Goal: Task Accomplishment & Management: Complete application form

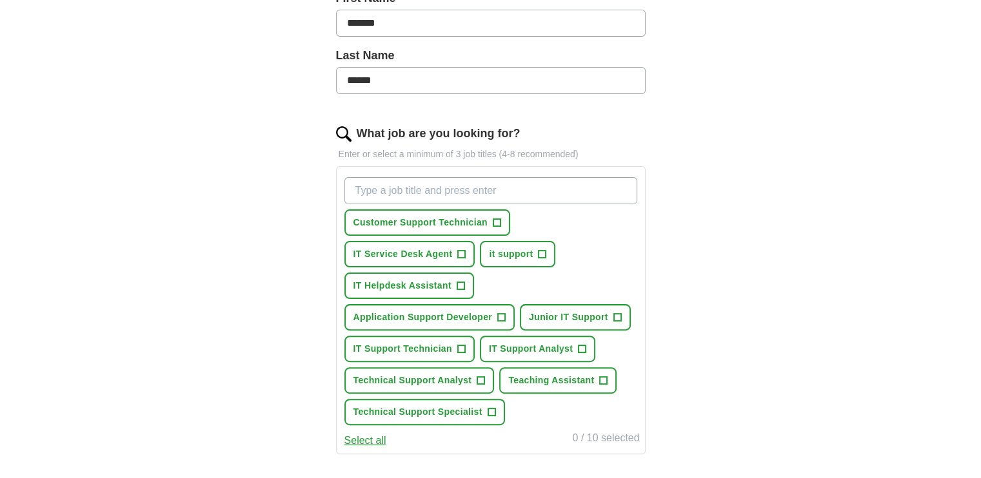
scroll to position [322, 0]
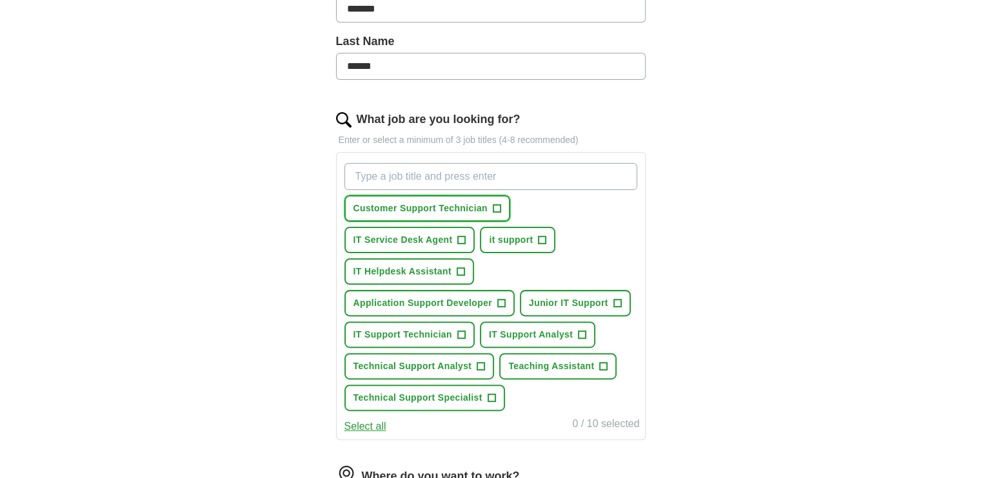
click at [498, 204] on span "+" at bounding box center [497, 209] width 8 height 10
click at [469, 235] on button "IT Service Desk Agent +" at bounding box center [409, 240] width 131 height 26
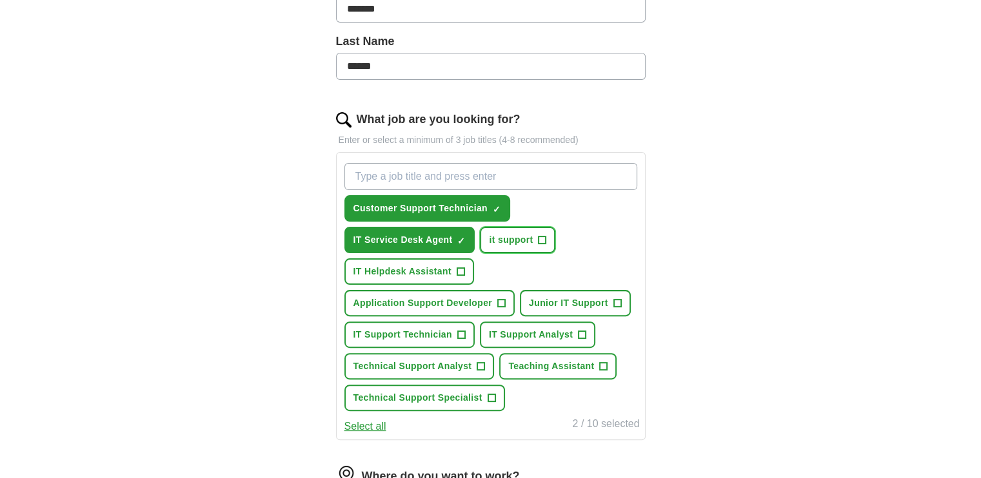
click at [511, 233] on span "it support" at bounding box center [511, 240] width 44 height 14
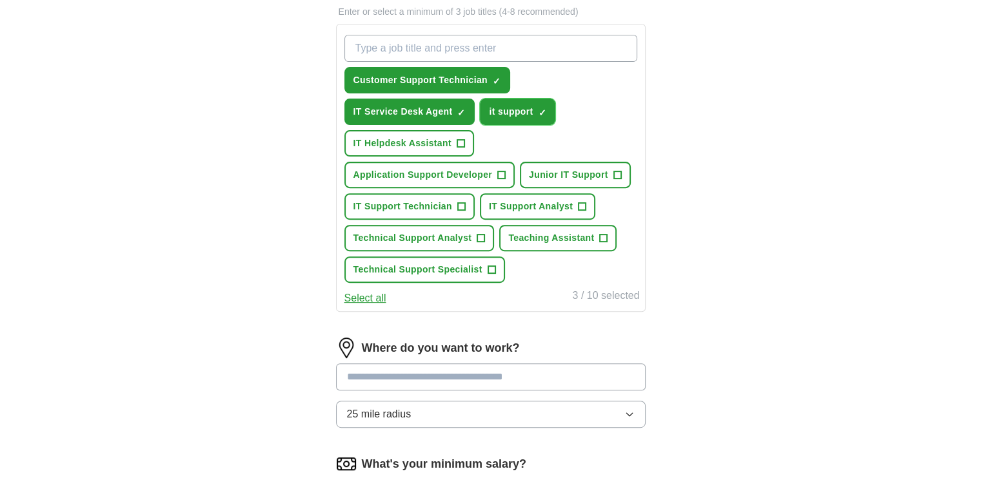
scroll to position [451, 0]
click at [459, 145] on span "+" at bounding box center [461, 143] width 8 height 10
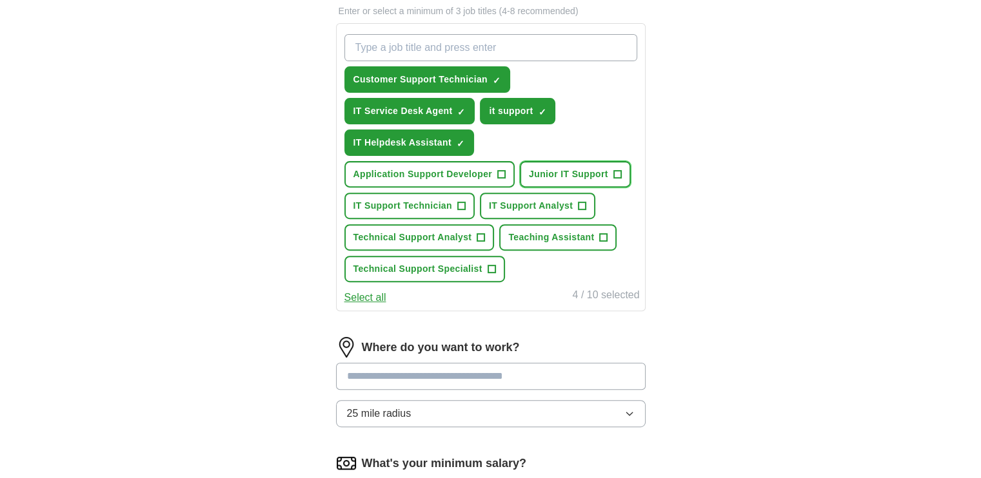
click at [554, 172] on span "Junior IT Support" at bounding box center [568, 175] width 79 height 14
click at [451, 207] on span "IT Support Technician" at bounding box center [402, 206] width 99 height 14
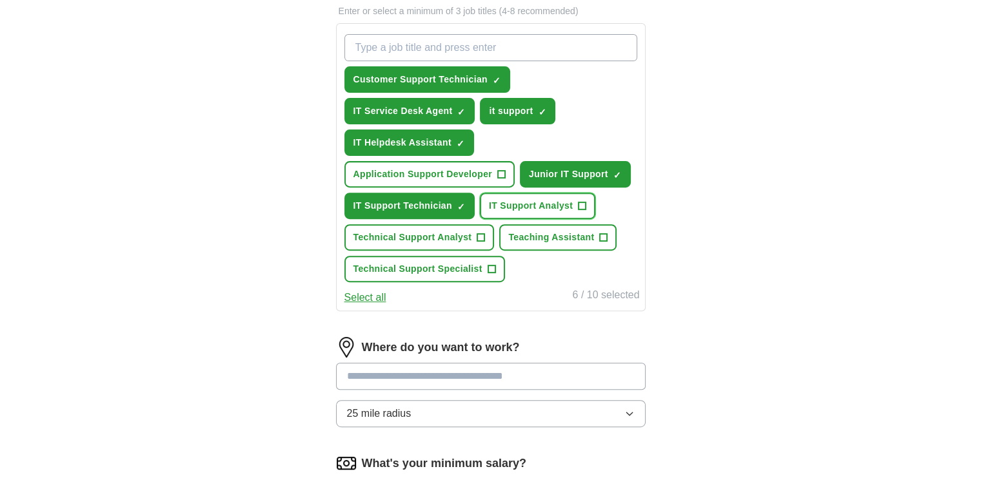
click at [506, 213] on button "IT Support Analyst +" at bounding box center [537, 206] width 115 height 26
click at [476, 242] on button "Technical Support Analyst +" at bounding box center [419, 237] width 150 height 26
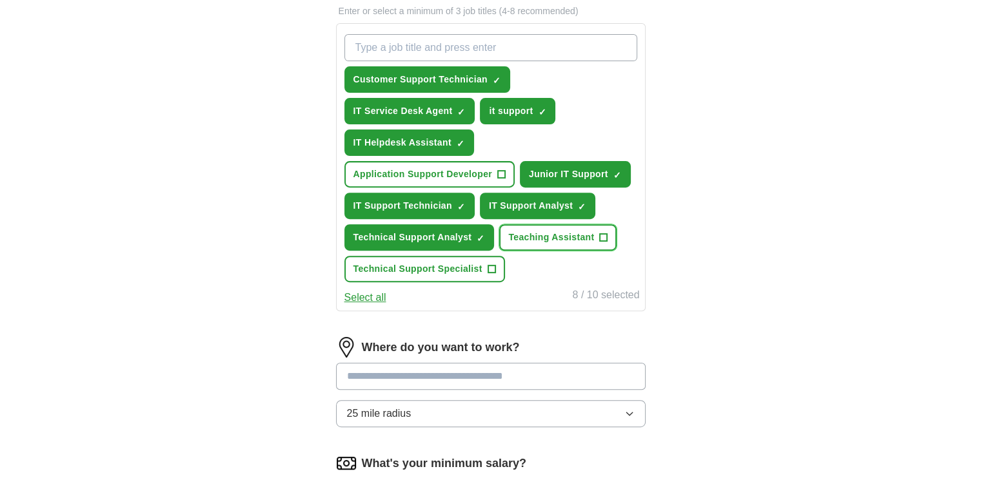
click at [551, 224] on button "Teaching Assistant +" at bounding box center [557, 237] width 117 height 26
click at [535, 237] on span "Teaching Assistant" at bounding box center [551, 238] width 86 height 14
click at [495, 267] on button "Technical Support Specialist +" at bounding box center [424, 269] width 161 height 26
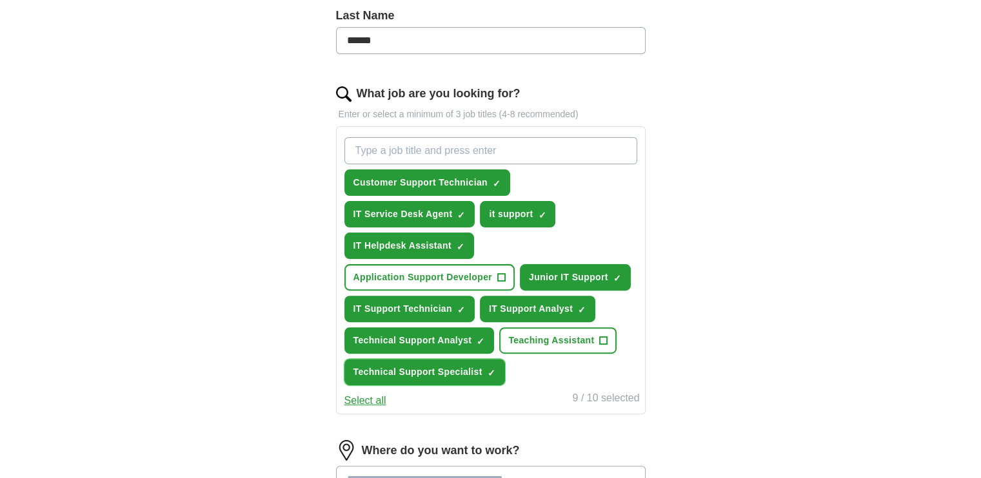
scroll to position [322, 0]
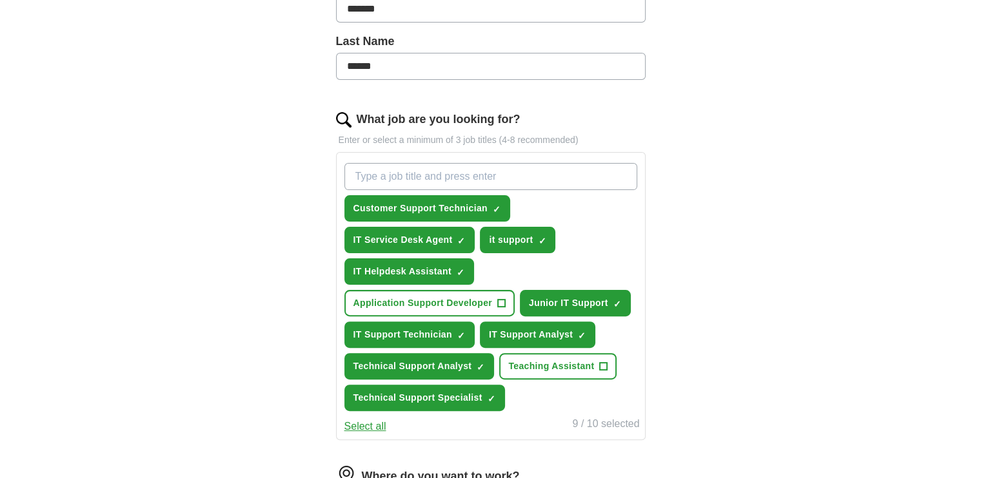
click at [495, 181] on input "What job are you looking for?" at bounding box center [490, 176] width 293 height 27
type input "j"
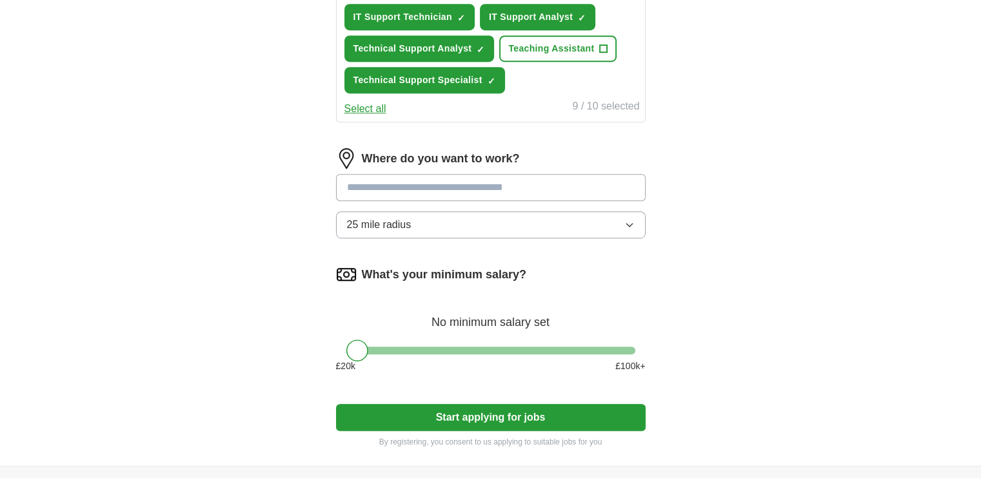
scroll to position [645, 0]
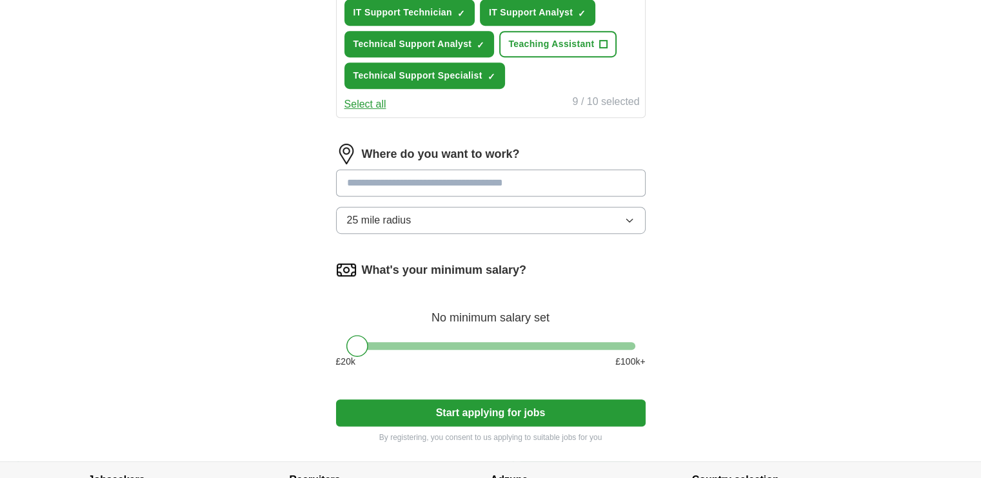
click at [475, 177] on input at bounding box center [491, 183] width 310 height 27
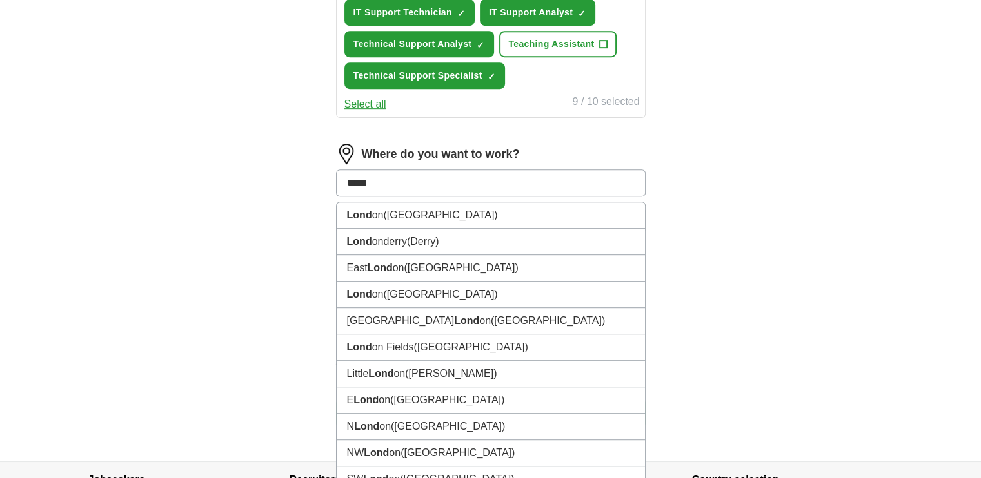
type input "******"
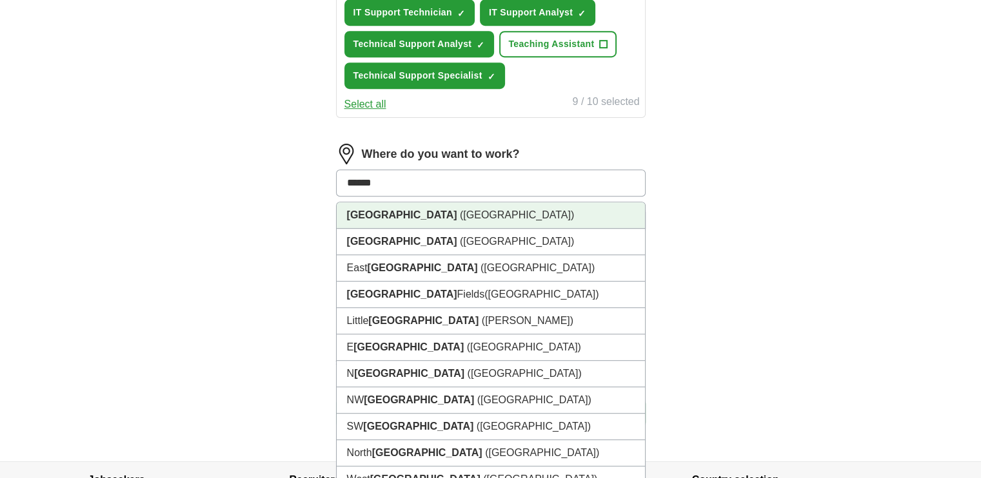
click at [420, 206] on li "[GEOGRAPHIC_DATA] ([GEOGRAPHIC_DATA])" at bounding box center [491, 215] width 308 height 26
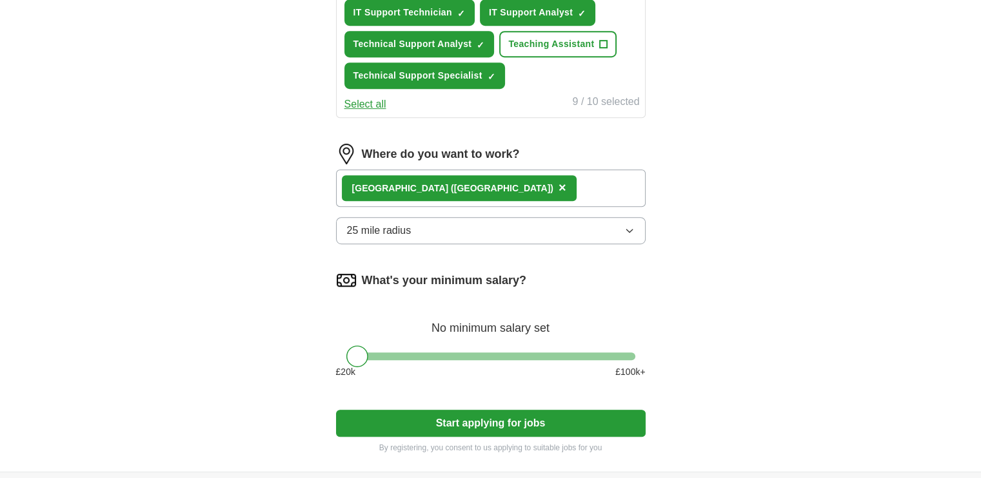
click at [558, 182] on span "×" at bounding box center [562, 188] width 8 height 14
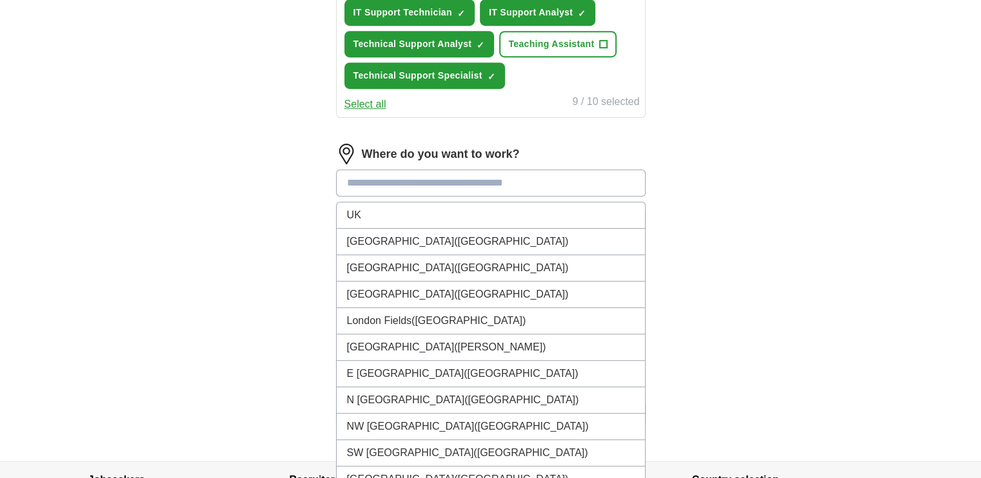
click at [415, 177] on input at bounding box center [491, 183] width 310 height 27
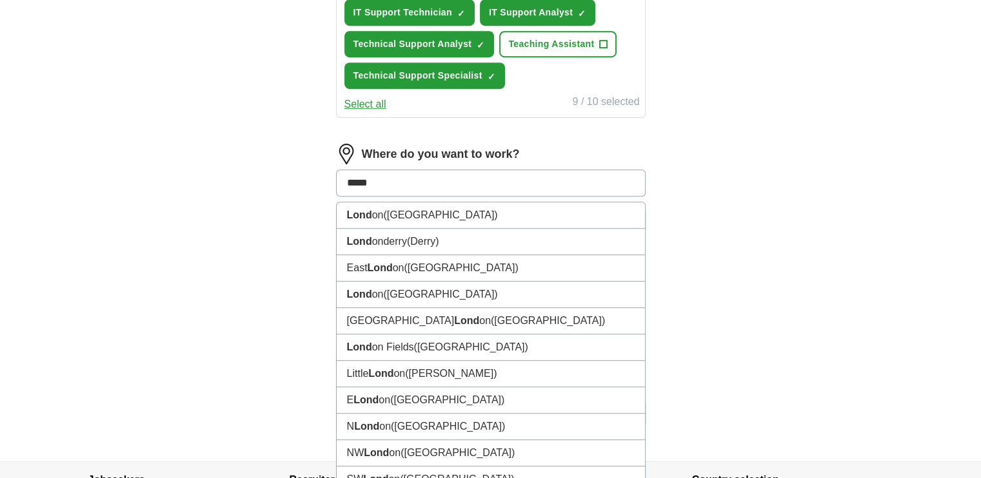
type input "******"
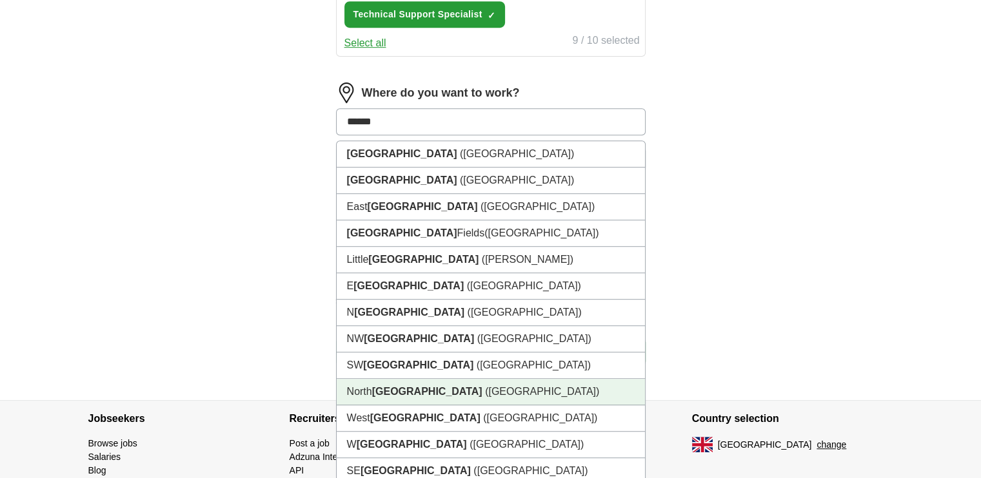
scroll to position [709, 0]
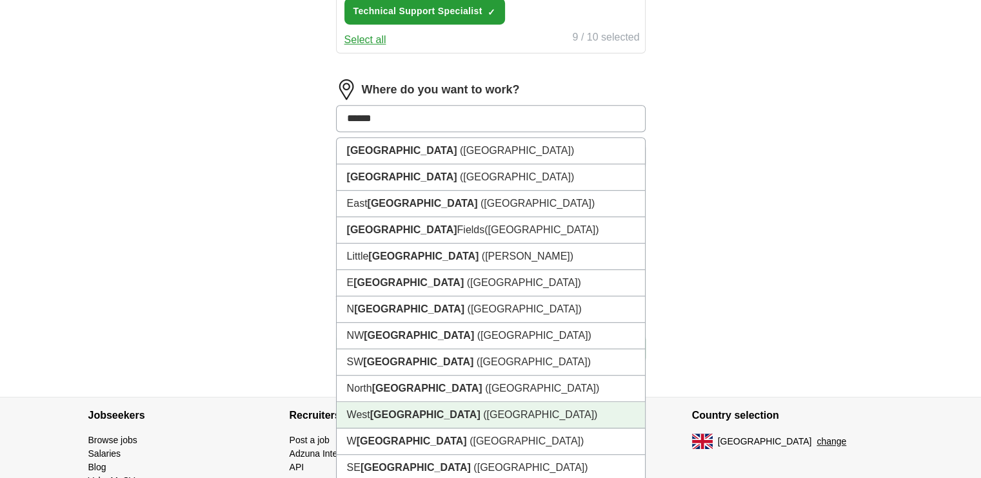
click at [483, 411] on span "([GEOGRAPHIC_DATA])" at bounding box center [540, 414] width 114 height 11
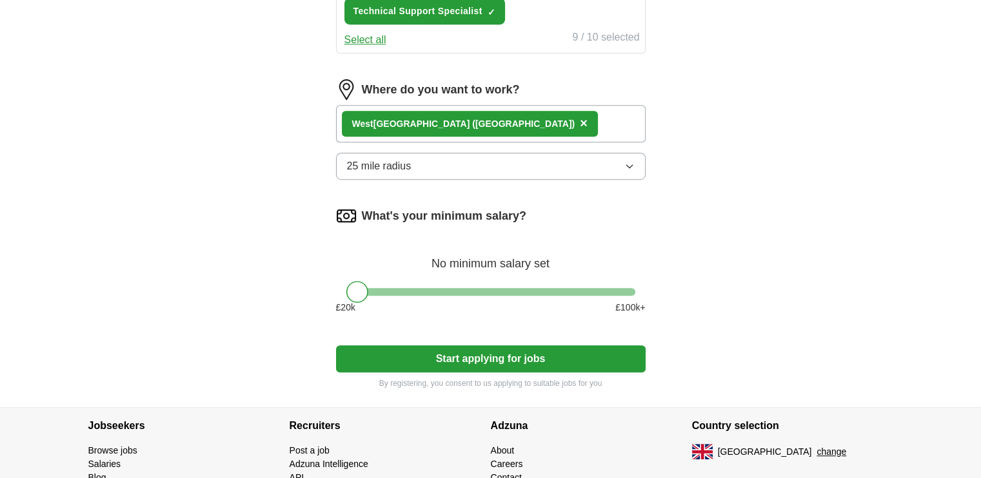
click at [537, 168] on button "25 mile radius" at bounding box center [491, 166] width 310 height 27
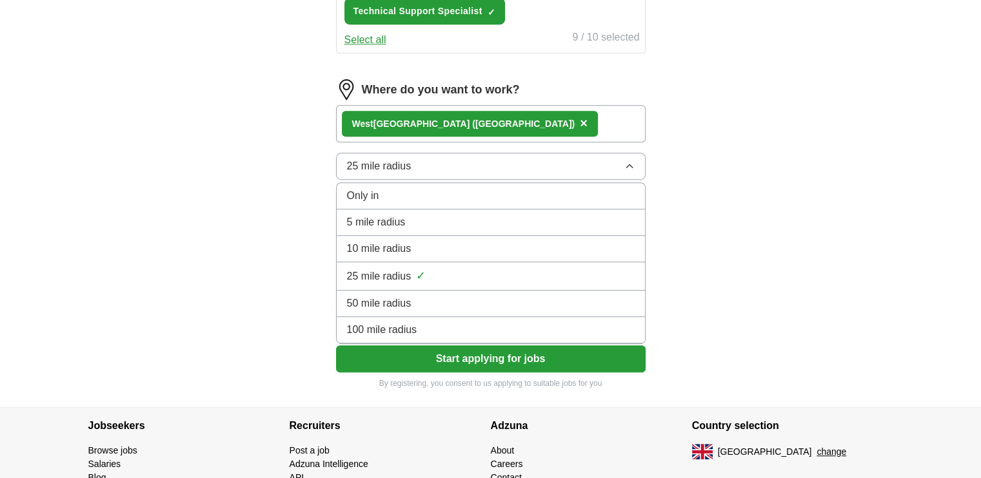
click at [438, 215] on div "5 mile radius" at bounding box center [491, 222] width 288 height 15
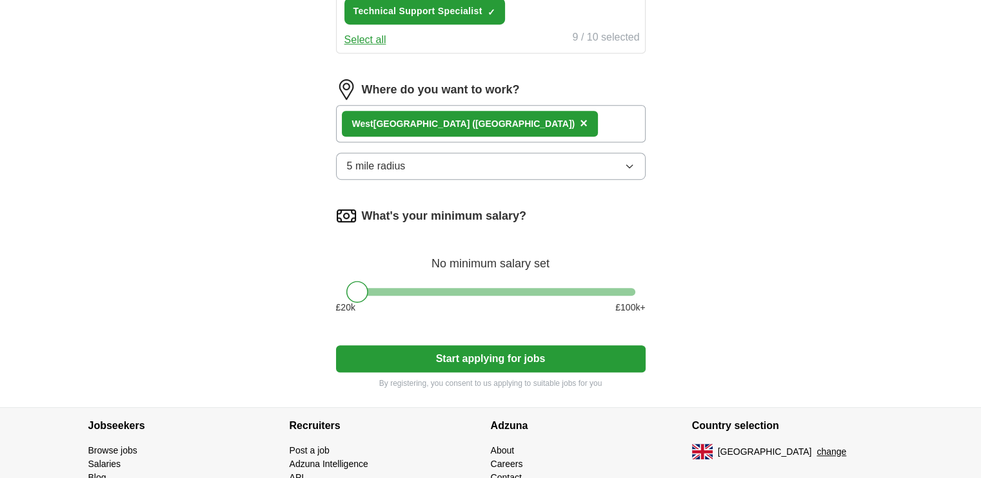
click at [489, 121] on div "[GEOGRAPHIC_DATA] ([GEOGRAPHIC_DATA]) ×" at bounding box center [491, 123] width 310 height 37
click at [493, 114] on div "[GEOGRAPHIC_DATA] ([GEOGRAPHIC_DATA]) ×" at bounding box center [491, 123] width 310 height 37
click at [473, 116] on div "[GEOGRAPHIC_DATA] ([GEOGRAPHIC_DATA]) ×" at bounding box center [470, 124] width 256 height 26
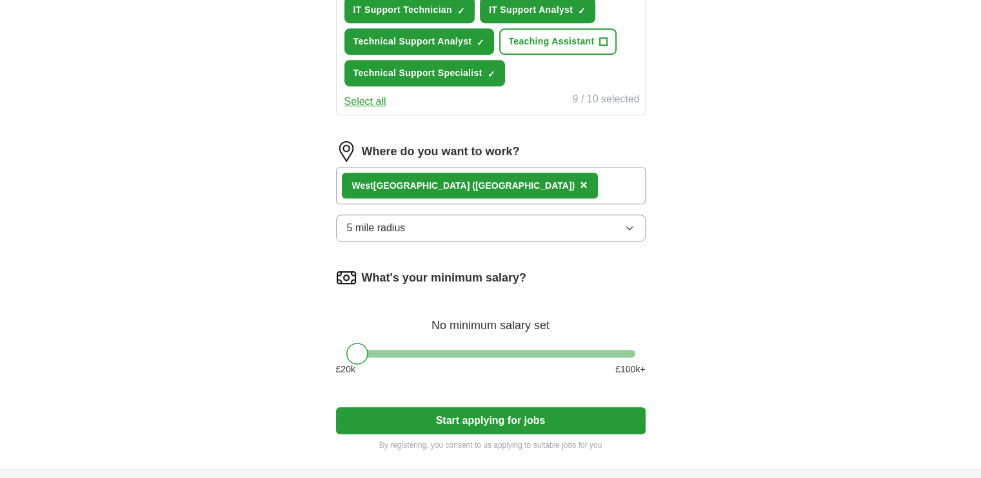
scroll to position [645, 0]
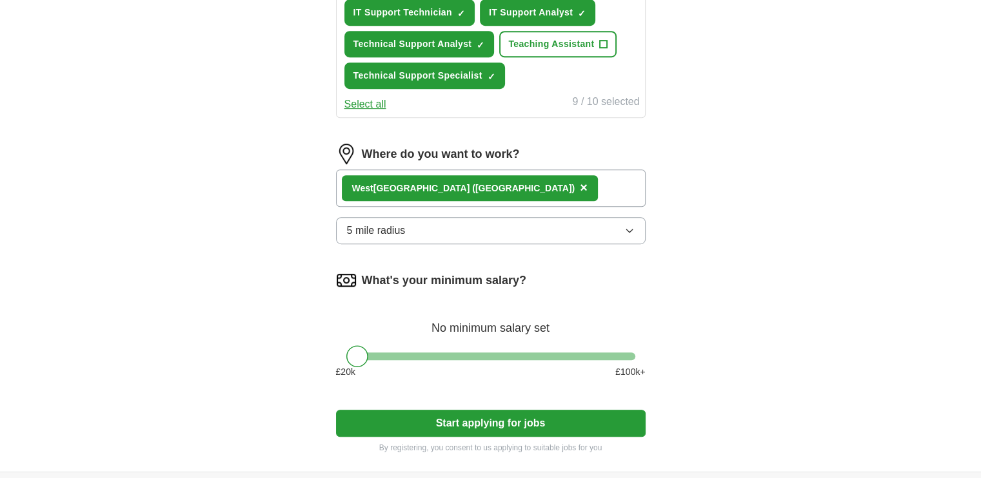
click at [480, 170] on div "[GEOGRAPHIC_DATA] ([GEOGRAPHIC_DATA]) ×" at bounding box center [491, 188] width 310 height 37
click at [507, 170] on div "[GEOGRAPHIC_DATA] ([GEOGRAPHIC_DATA]) ×" at bounding box center [491, 188] width 310 height 37
click at [580, 181] on span "×" at bounding box center [584, 188] width 8 height 14
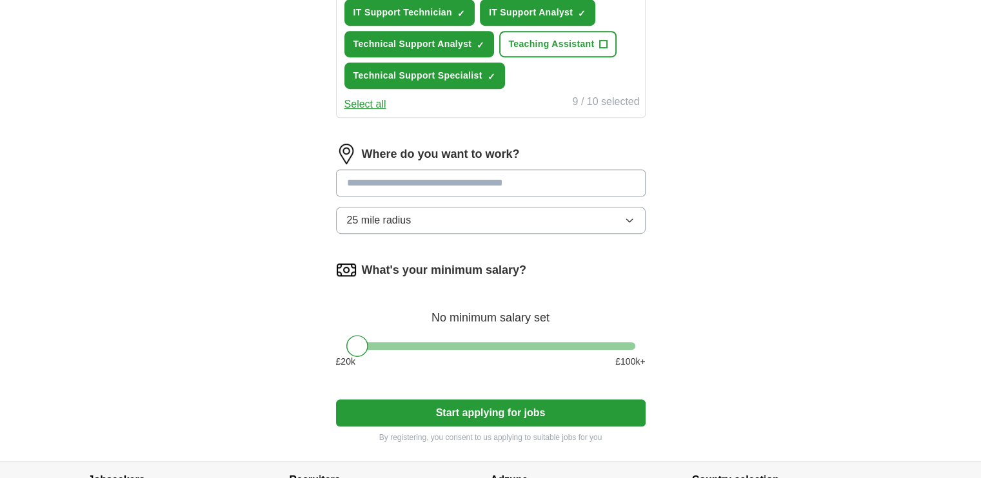
click at [460, 181] on input at bounding box center [491, 183] width 310 height 27
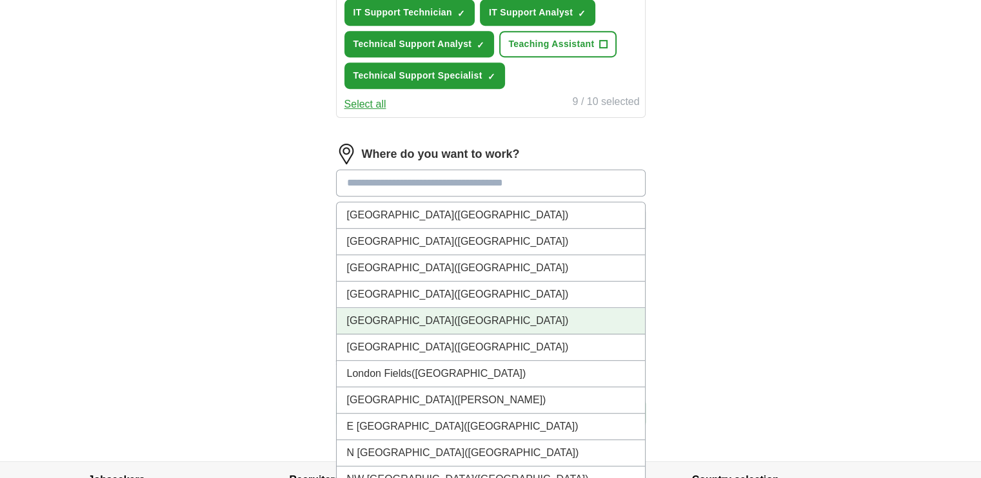
click at [454, 315] on span "([GEOGRAPHIC_DATA])" at bounding box center [511, 320] width 114 height 11
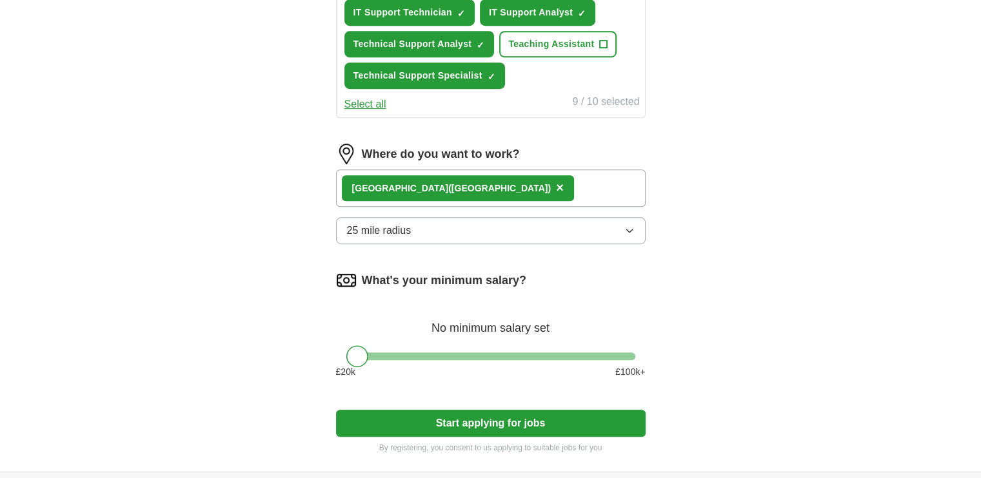
click at [556, 181] on span "×" at bounding box center [560, 188] width 8 height 14
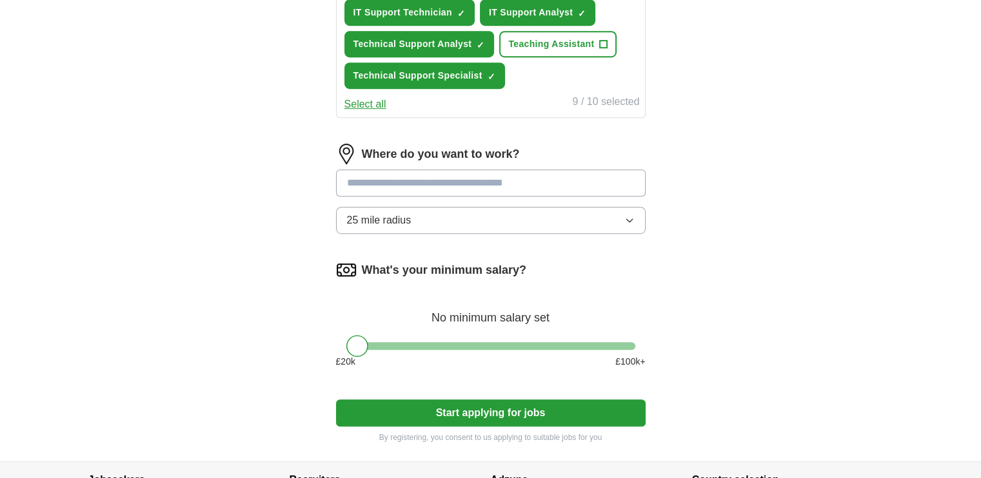
click at [416, 181] on input at bounding box center [491, 183] width 310 height 27
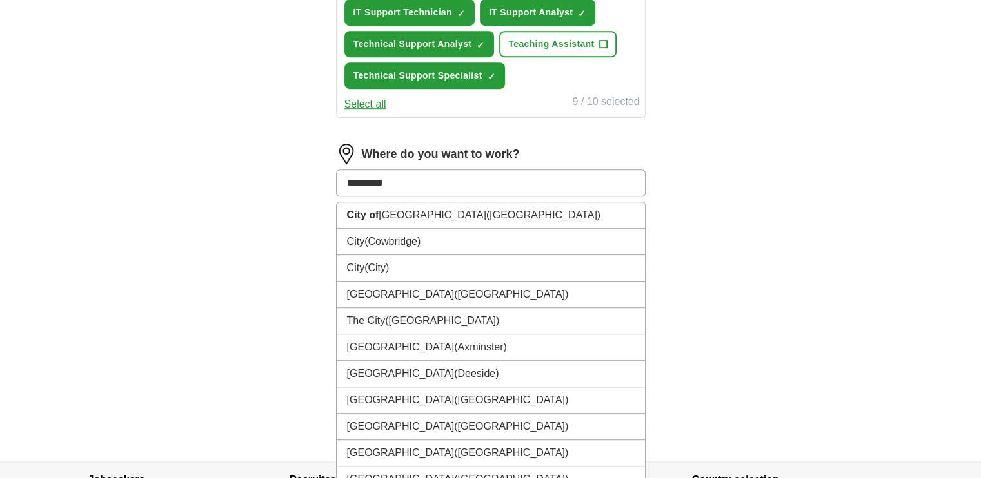
type input "**********"
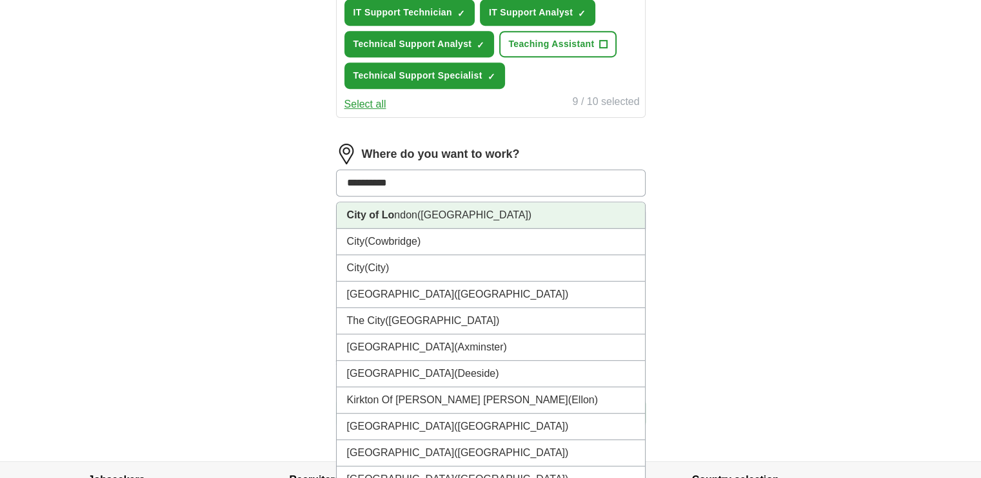
click at [434, 210] on span "([GEOGRAPHIC_DATA])" at bounding box center [474, 215] width 114 height 11
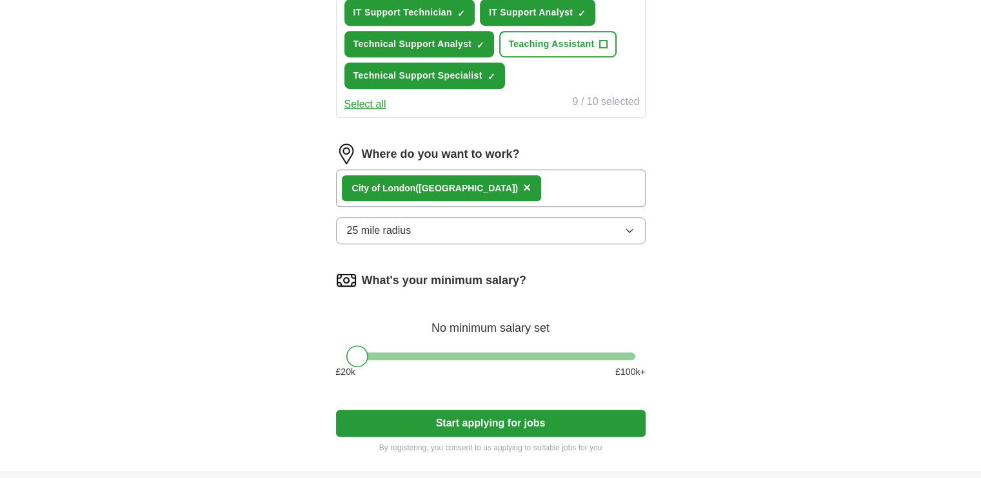
click at [430, 226] on button "25 mile radius" at bounding box center [491, 230] width 310 height 27
click at [499, 229] on button "25 mile radius" at bounding box center [491, 230] width 310 height 27
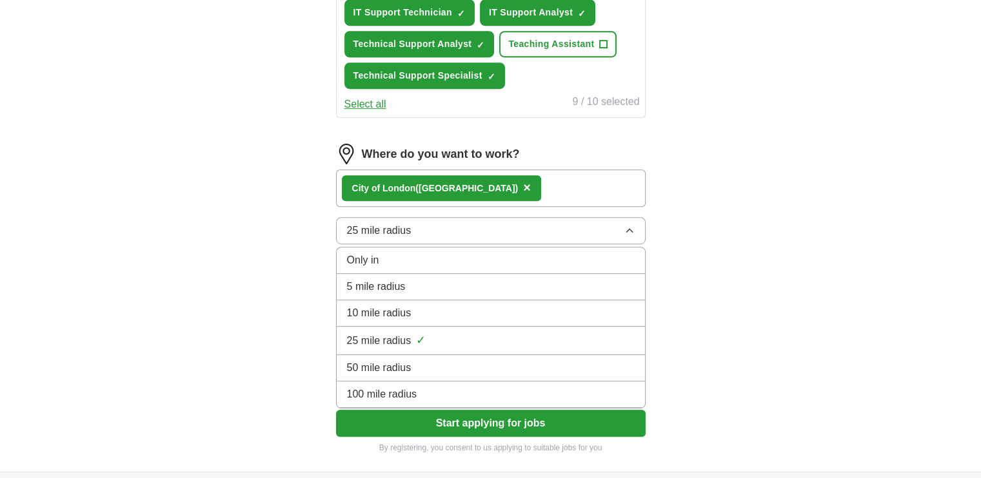
click at [394, 306] on span "10 mile radius" at bounding box center [379, 313] width 64 height 15
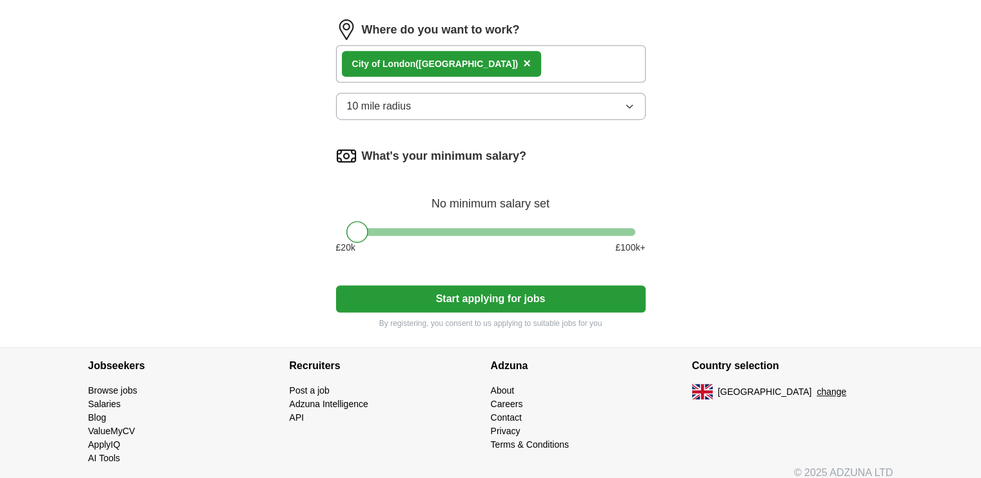
scroll to position [774, 0]
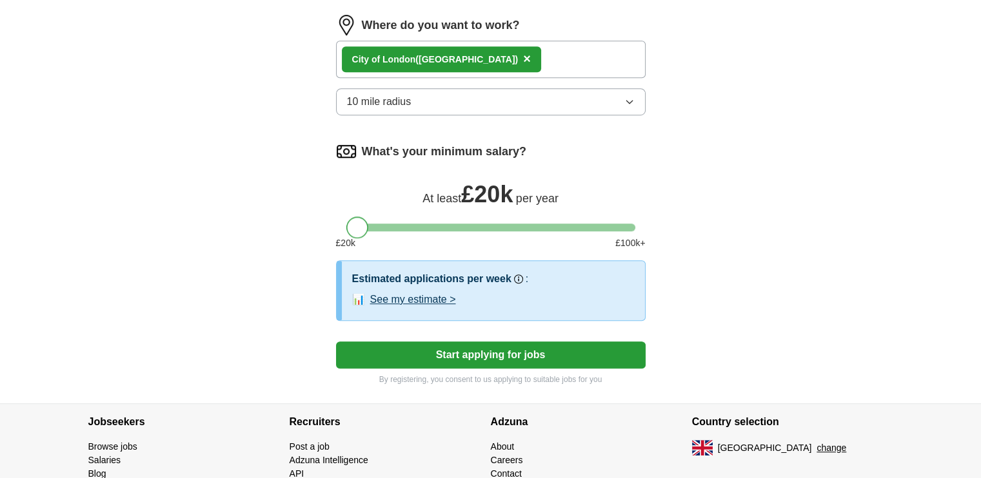
drag, startPoint x: 359, startPoint y: 219, endPoint x: 342, endPoint y: 220, distance: 16.8
click at [342, 224] on div at bounding box center [491, 228] width 310 height 8
drag, startPoint x: 356, startPoint y: 217, endPoint x: 366, endPoint y: 225, distance: 12.9
click at [371, 224] on div at bounding box center [373, 228] width 22 height 22
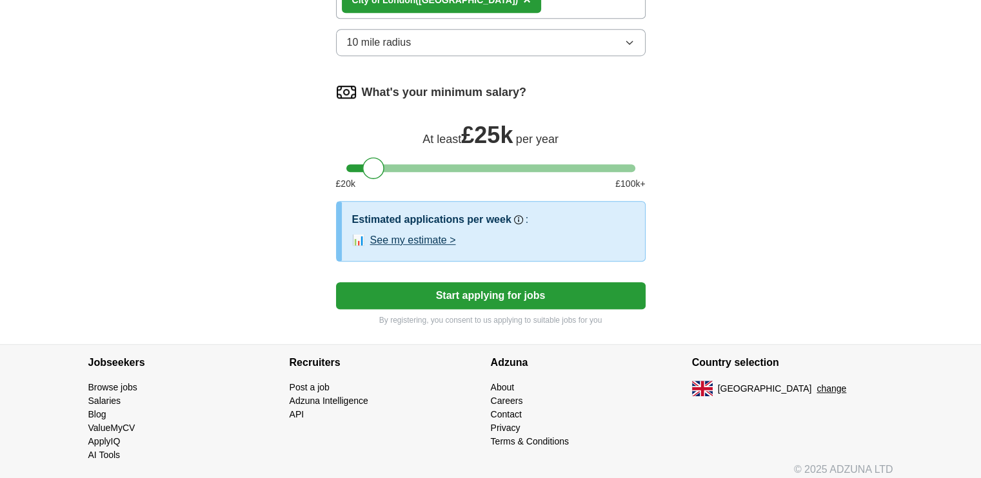
scroll to position [836, 0]
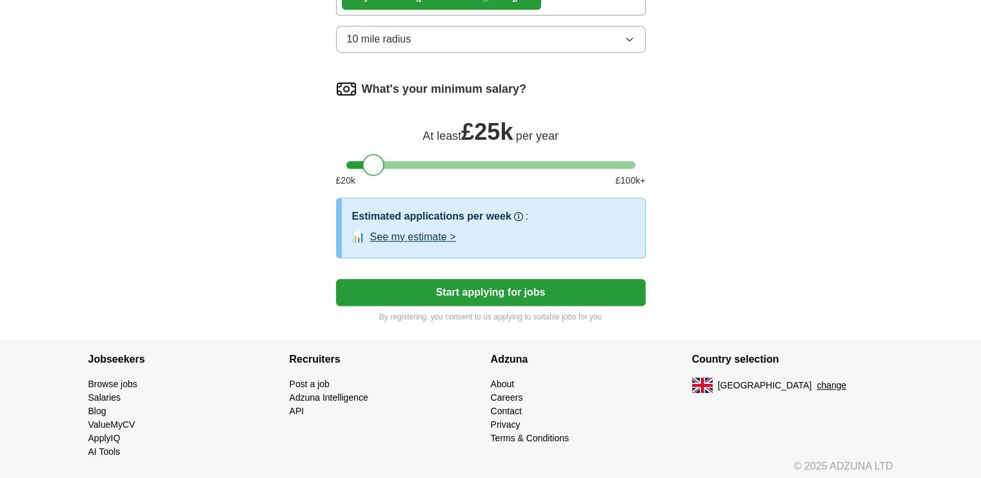
click at [449, 231] on button "See my estimate >" at bounding box center [413, 237] width 86 height 15
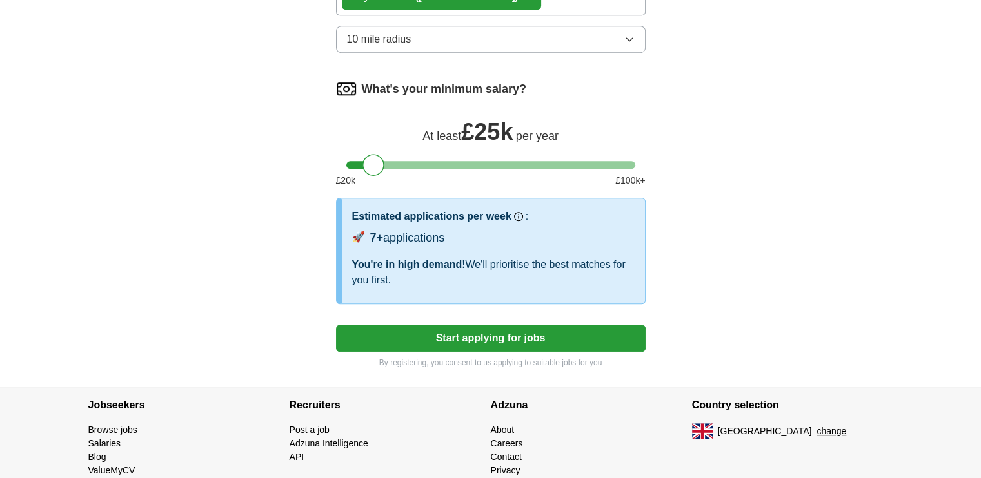
click at [504, 335] on button "Start applying for jobs" at bounding box center [491, 338] width 310 height 27
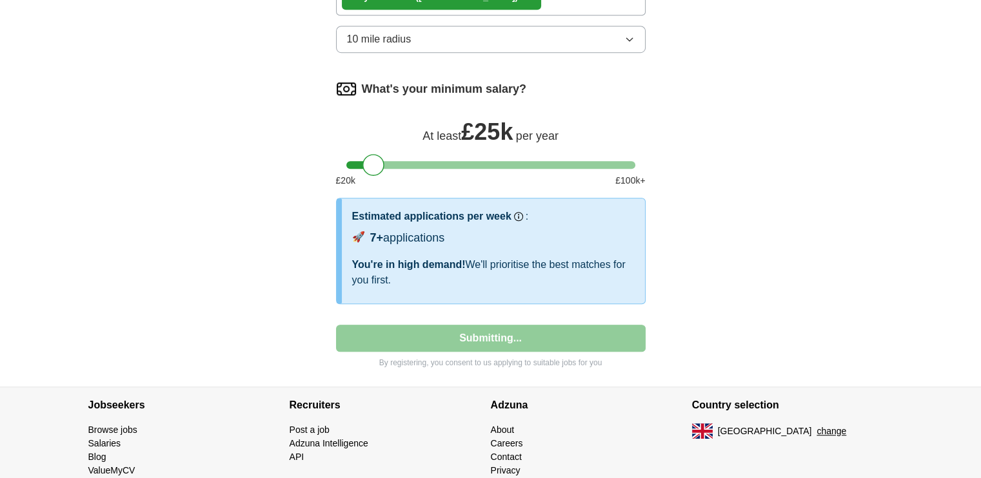
select select "**"
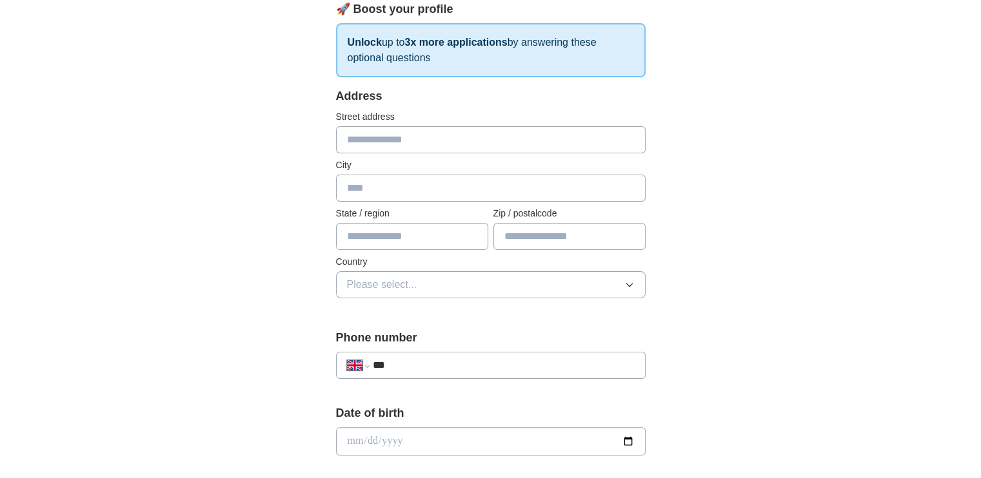
scroll to position [193, 0]
click at [391, 145] on input "text" at bounding box center [491, 139] width 310 height 27
type input "**********"
type input "********"
type input "******"
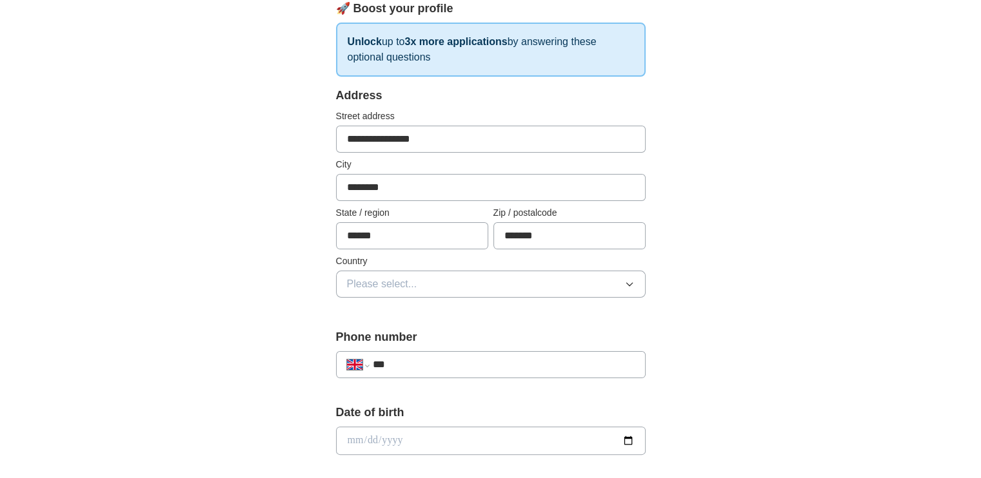
type input "*******"
click at [406, 279] on span "Please select..." at bounding box center [382, 284] width 70 height 15
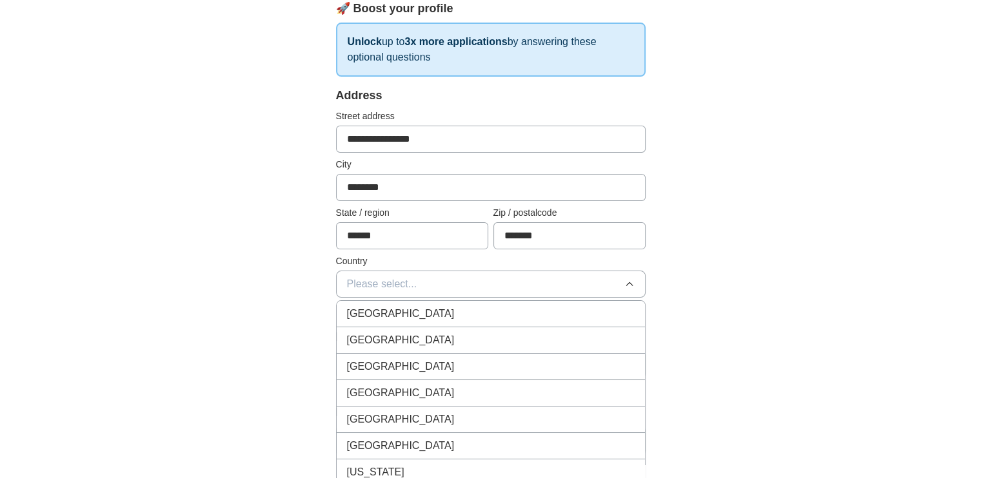
click at [413, 313] on span "[GEOGRAPHIC_DATA]" at bounding box center [401, 313] width 108 height 15
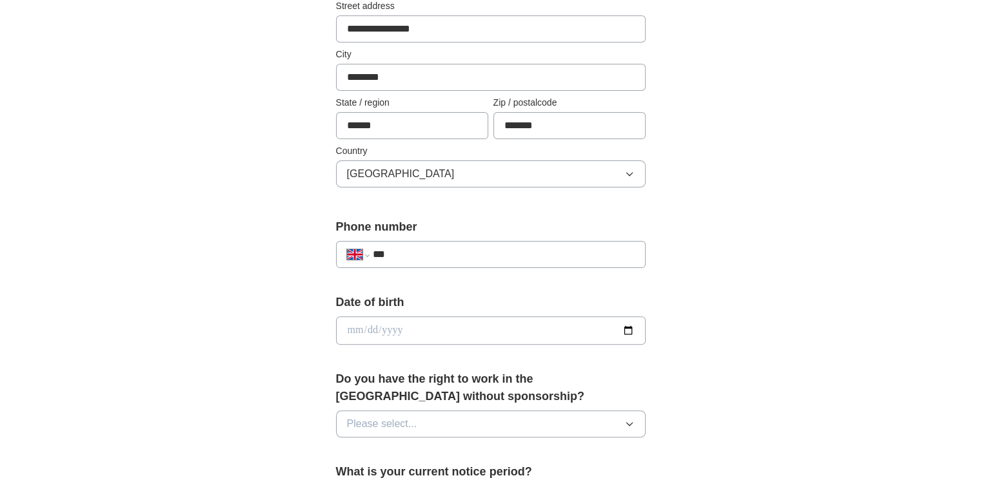
scroll to position [322, 0]
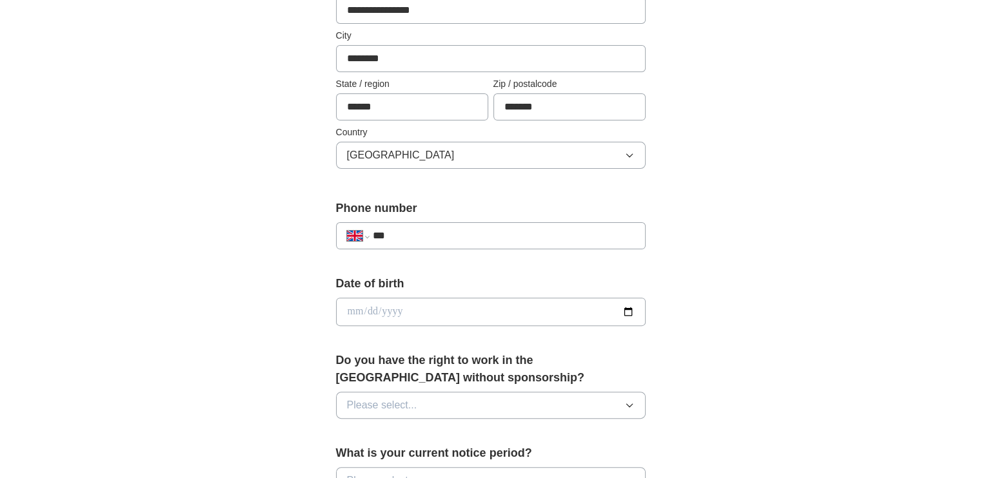
click at [424, 244] on div "**********" at bounding box center [491, 235] width 310 height 27
click at [427, 237] on input "***" at bounding box center [503, 235] width 262 height 15
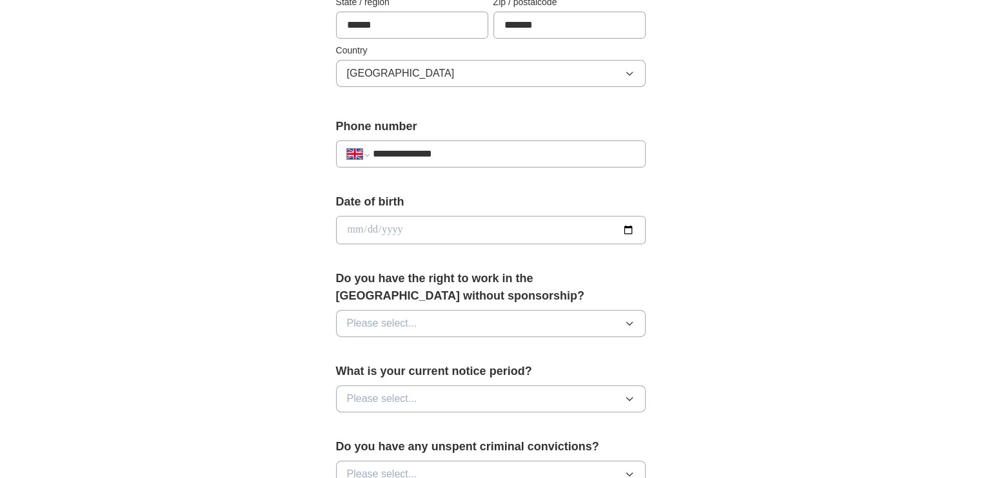
scroll to position [516, 0]
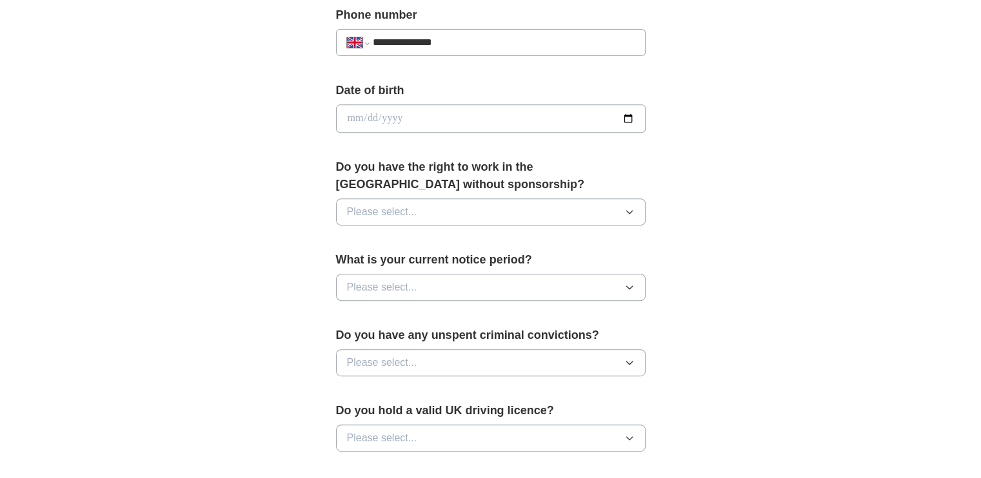
type input "**********"
click at [438, 118] on input "date" at bounding box center [491, 118] width 310 height 28
type input "**********"
click at [694, 108] on div "**********" at bounding box center [490, 138] width 413 height 1085
click at [424, 210] on button "Please select..." at bounding box center [491, 212] width 310 height 27
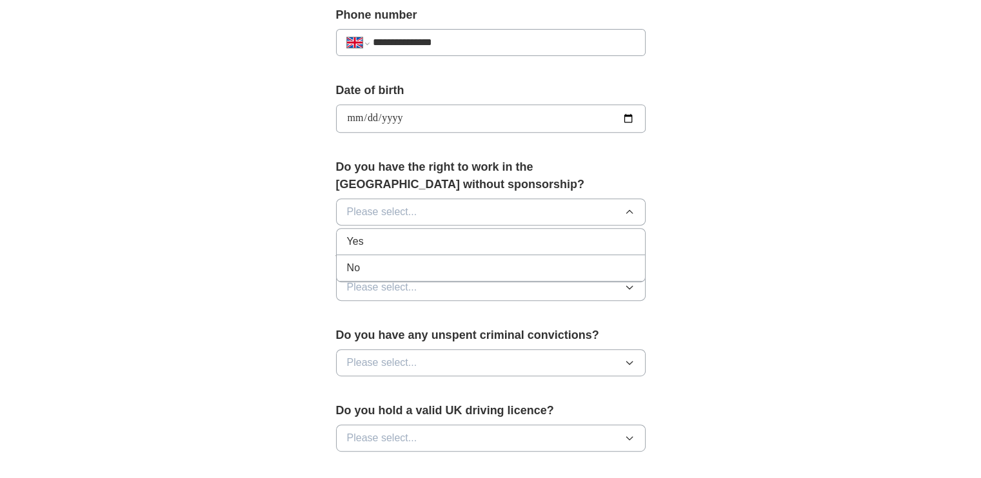
click at [398, 239] on div "Yes" at bounding box center [491, 241] width 288 height 15
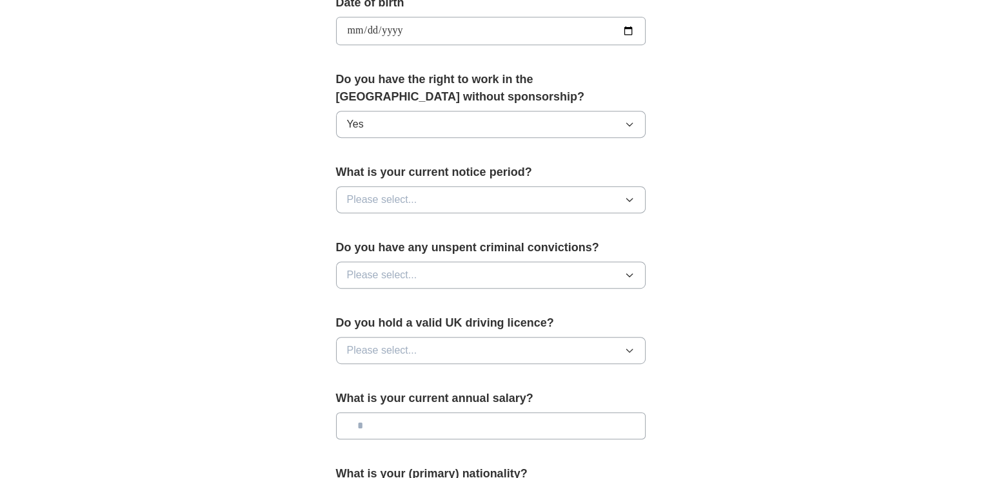
scroll to position [709, 0]
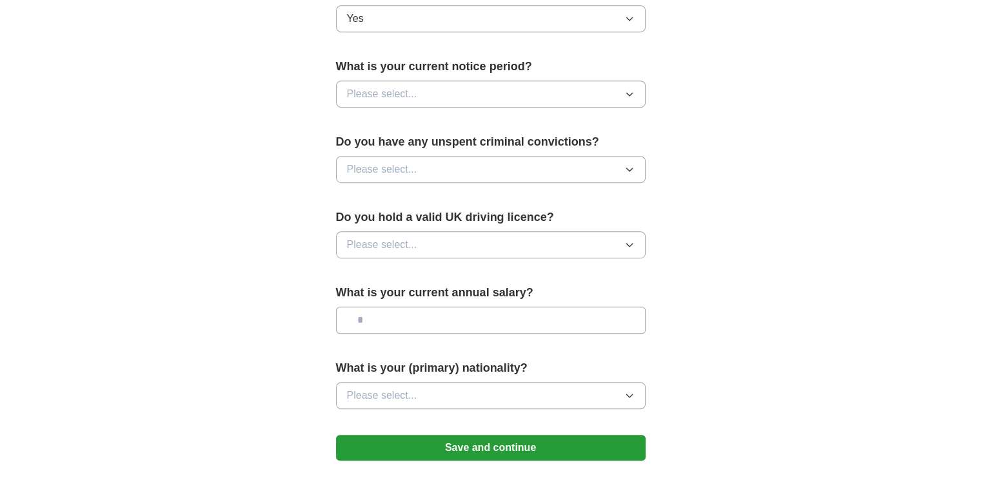
click at [430, 93] on button "Please select..." at bounding box center [491, 94] width 310 height 27
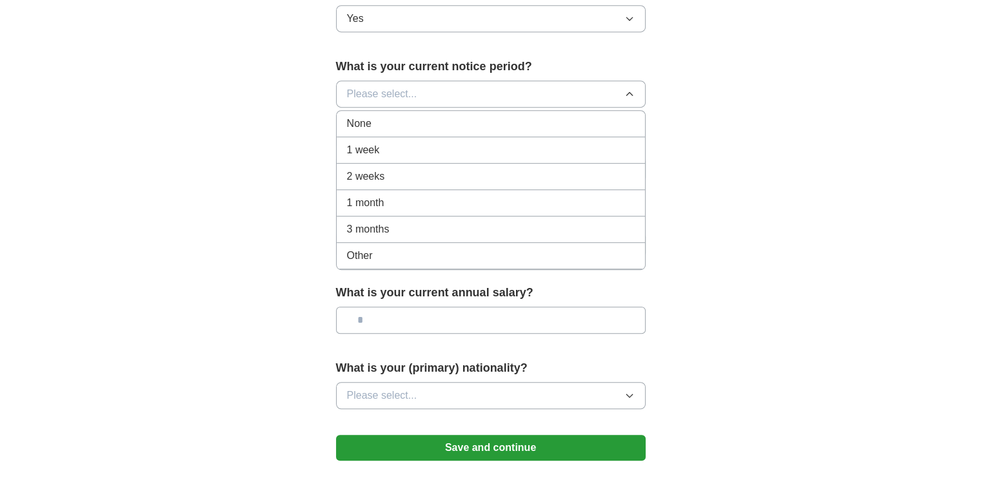
click at [364, 125] on span "None" at bounding box center [359, 123] width 25 height 15
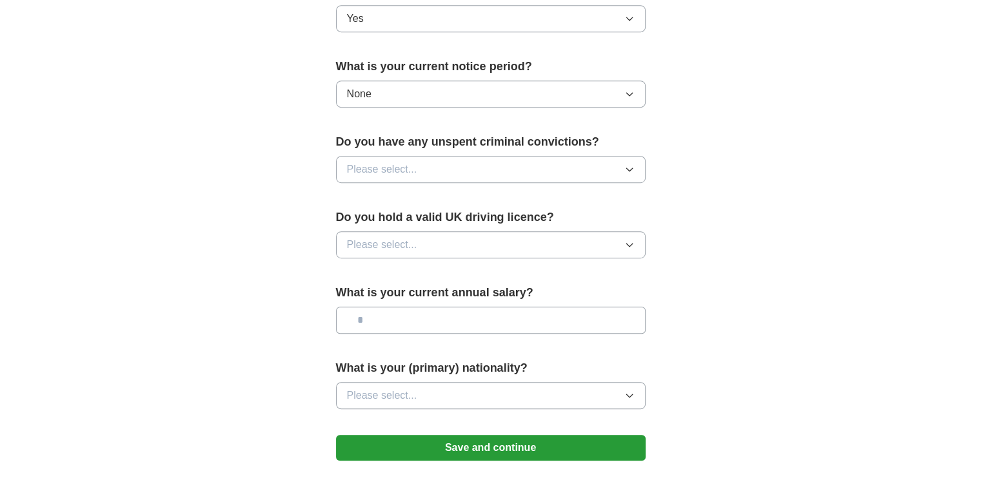
click at [454, 170] on button "Please select..." at bounding box center [491, 169] width 310 height 27
click at [437, 222] on div "No" at bounding box center [491, 225] width 288 height 15
click at [433, 239] on button "Please select..." at bounding box center [491, 244] width 310 height 27
click at [428, 295] on div "No" at bounding box center [491, 300] width 288 height 15
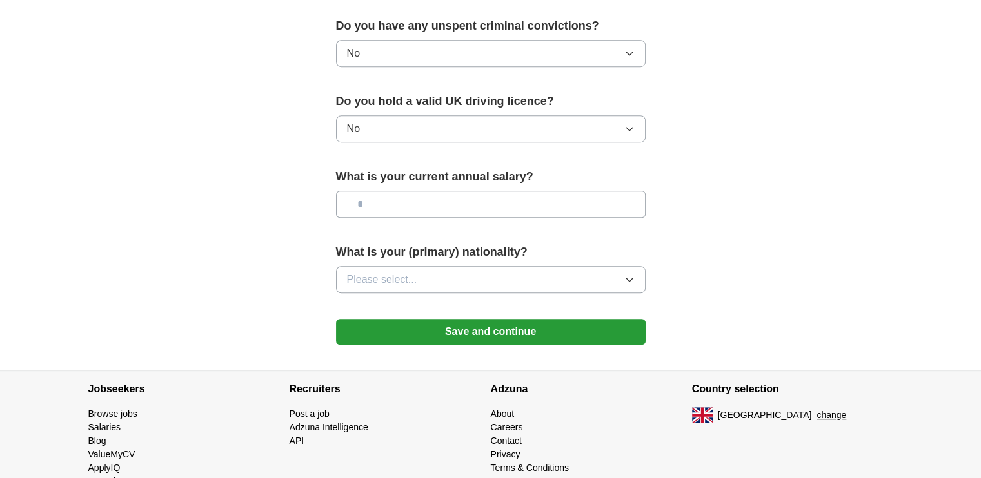
scroll to position [857, 0]
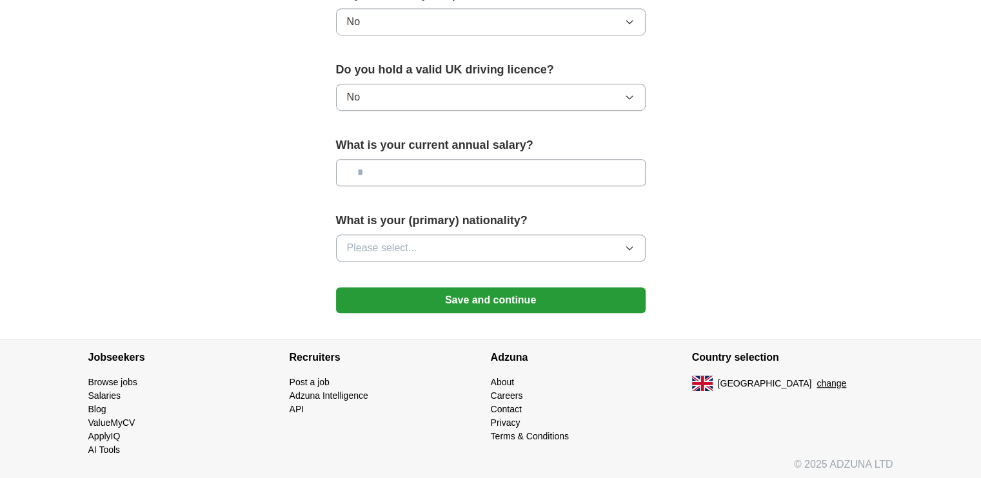
click at [459, 177] on input "text" at bounding box center [491, 172] width 310 height 27
click at [598, 161] on input "text" at bounding box center [491, 172] width 310 height 27
type input "**"
click at [467, 242] on button "Please select..." at bounding box center [491, 248] width 310 height 27
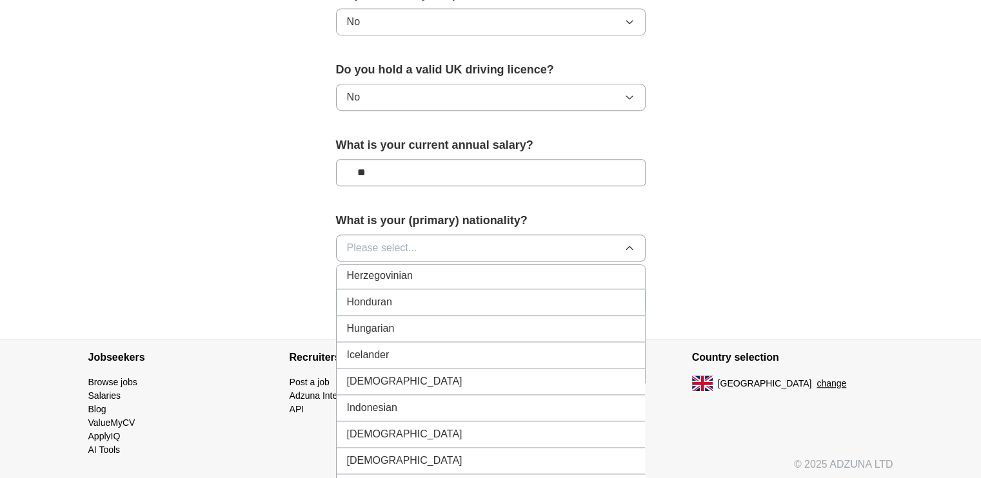
scroll to position [2063, 0]
click at [466, 375] on div "[DEMOGRAPHIC_DATA]" at bounding box center [491, 382] width 288 height 15
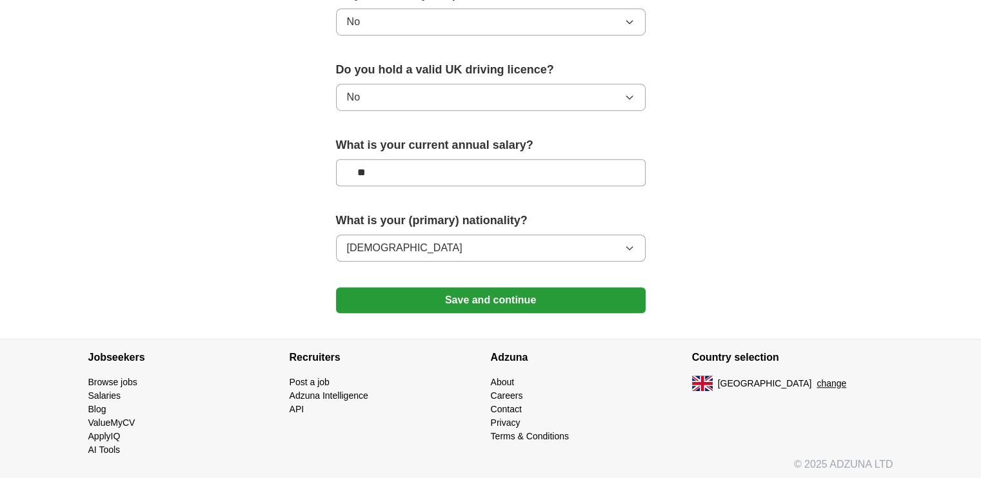
click at [516, 294] on button "Save and continue" at bounding box center [491, 301] width 310 height 26
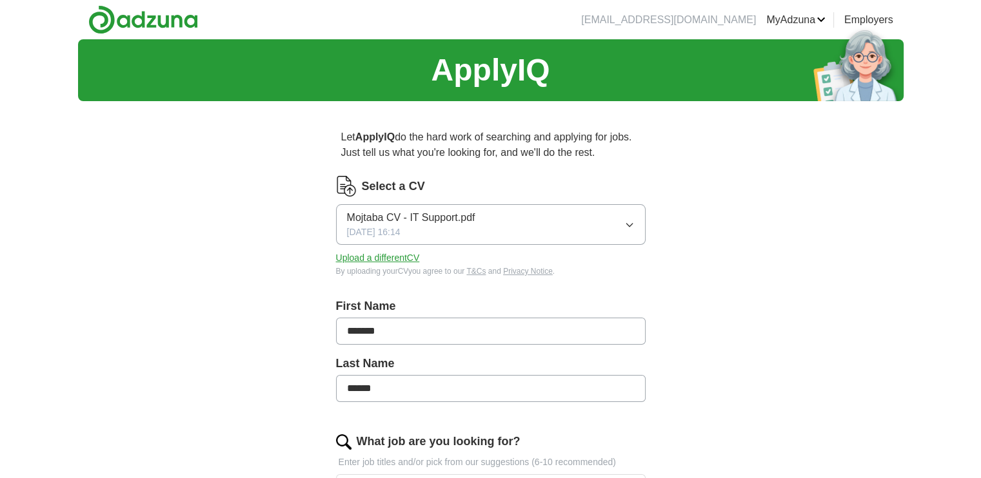
click at [613, 222] on button "Mojtaba CV - IT Support.pdf 24/09/2025, 16:14" at bounding box center [491, 224] width 310 height 41
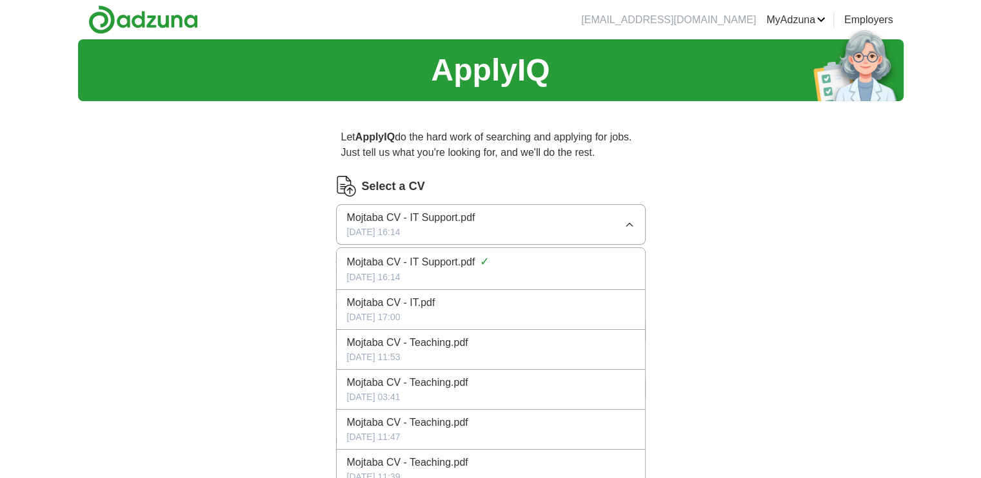
click at [574, 224] on button "Mojtaba CV - IT Support.pdf 24/09/2025, 16:14" at bounding box center [491, 224] width 310 height 41
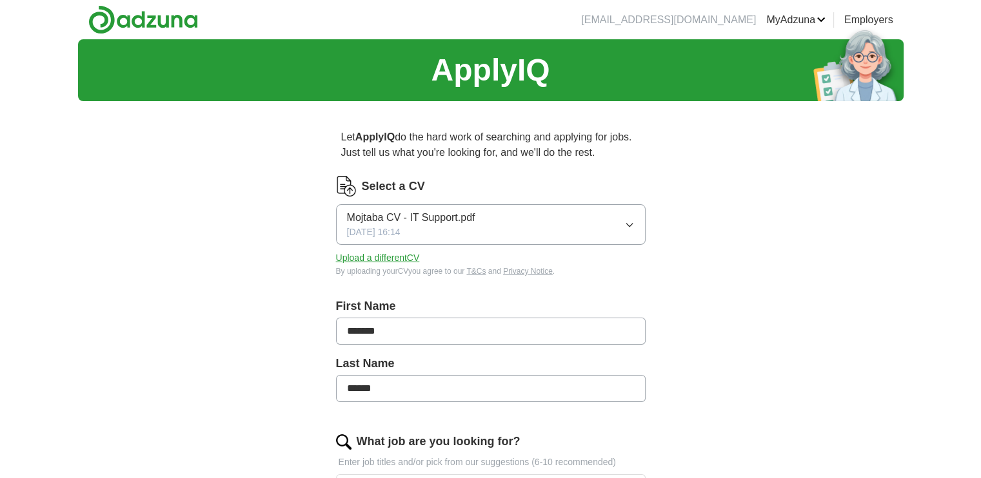
click at [340, 259] on button "Upload a different CV" at bounding box center [378, 258] width 84 height 14
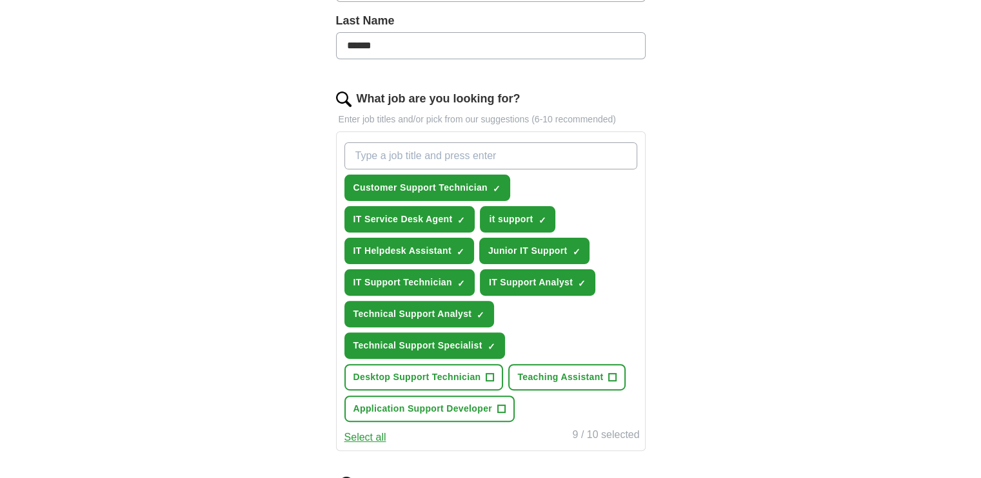
scroll to position [322, 0]
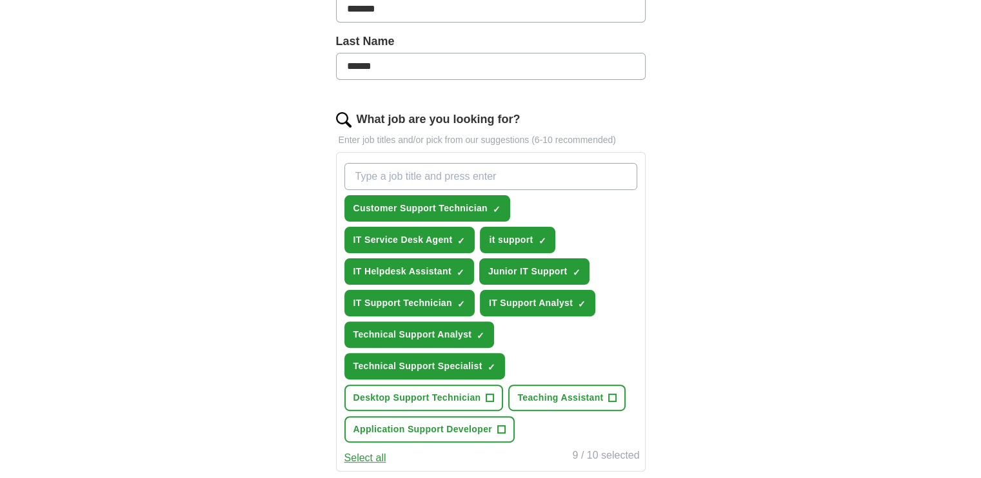
click at [533, 172] on input "What job are you looking for?" at bounding box center [490, 176] width 293 height 27
type input "J"
click at [0, 0] on span "×" at bounding box center [0, 0] width 0 height 0
click at [547, 172] on input "What job are you looking for?" at bounding box center [490, 176] width 293 height 27
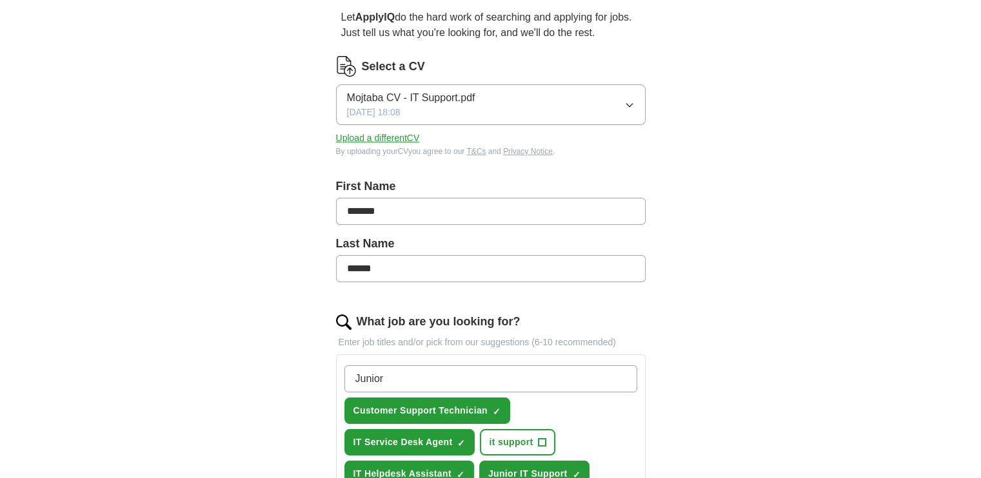
scroll to position [387, 0]
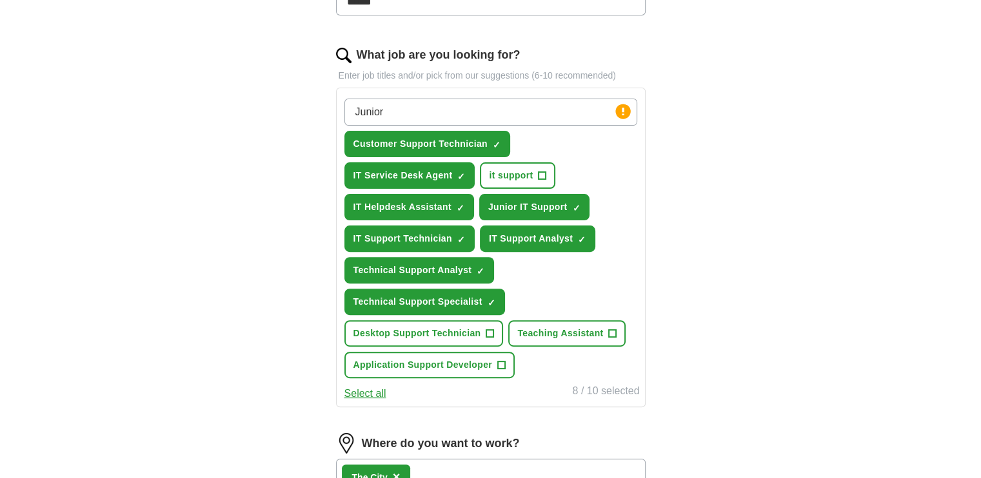
click at [371, 390] on button "Select all" at bounding box center [365, 393] width 42 height 15
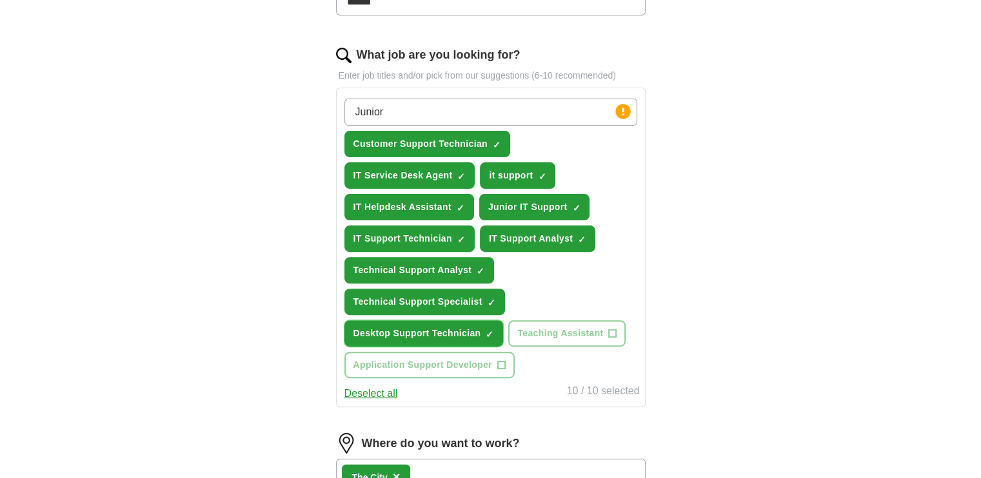
click at [0, 0] on span "×" at bounding box center [0, 0] width 0 height 0
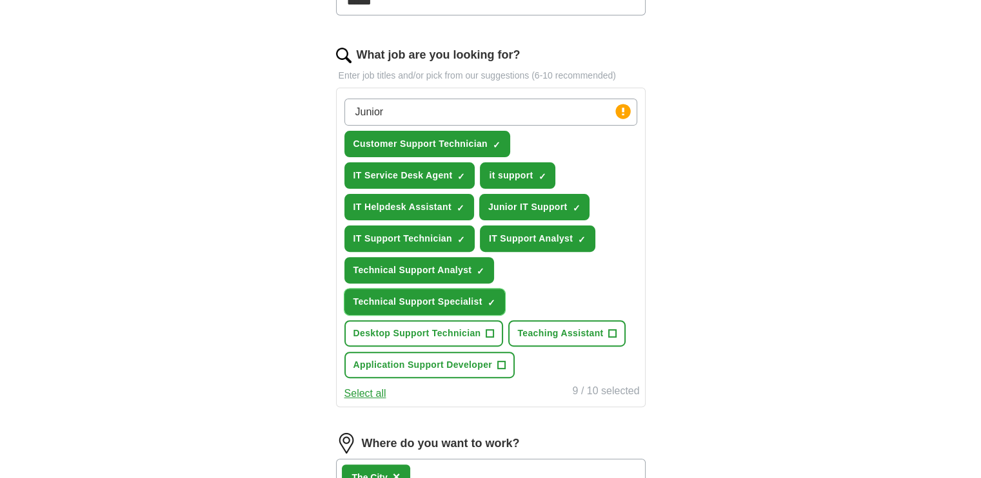
click at [493, 306] on button "Technical Support Specialist ✓ ×" at bounding box center [424, 302] width 161 height 26
click at [488, 279] on button "Technical Support Analyst ✓ ×" at bounding box center [419, 270] width 150 height 26
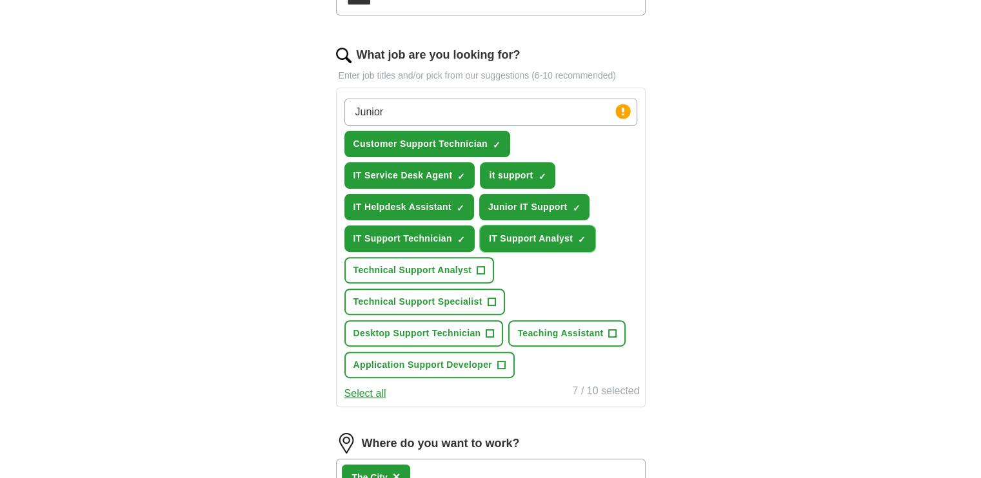
click at [511, 248] on button "IT Support Analyst ✓ ×" at bounding box center [537, 239] width 115 height 26
click at [447, 233] on span "IT Support Technician" at bounding box center [402, 239] width 99 height 14
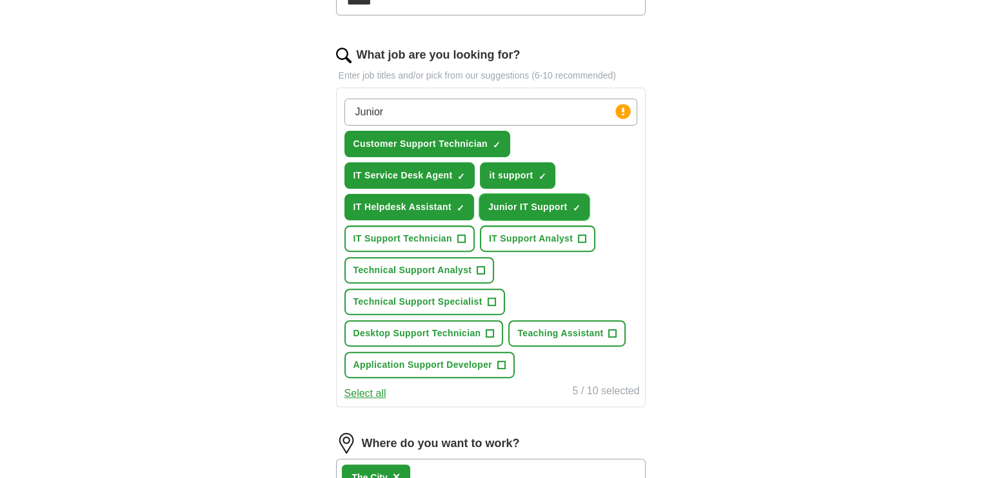
click at [507, 208] on span "Junior IT Support" at bounding box center [527, 208] width 79 height 14
click at [464, 206] on button "IT Helpdesk Assistant ✓ ×" at bounding box center [409, 207] width 130 height 26
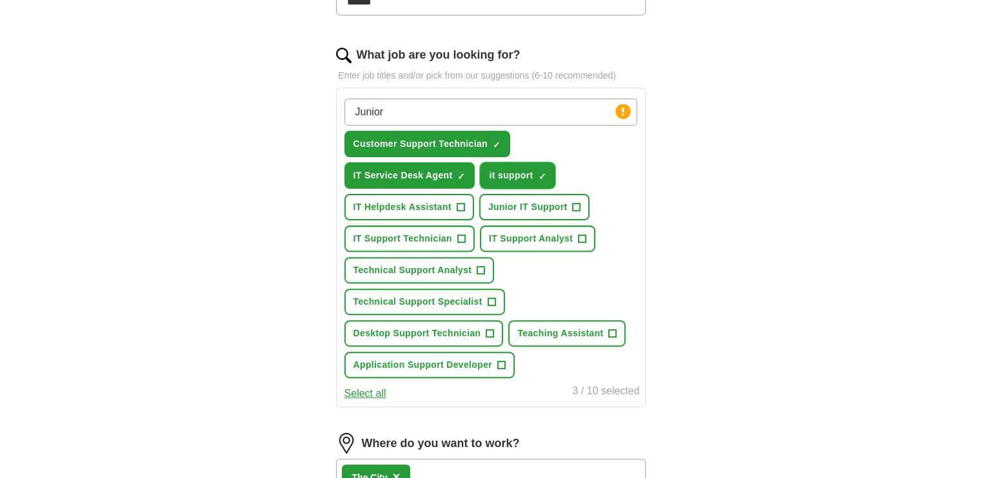
click at [524, 169] on span "it support" at bounding box center [511, 176] width 44 height 14
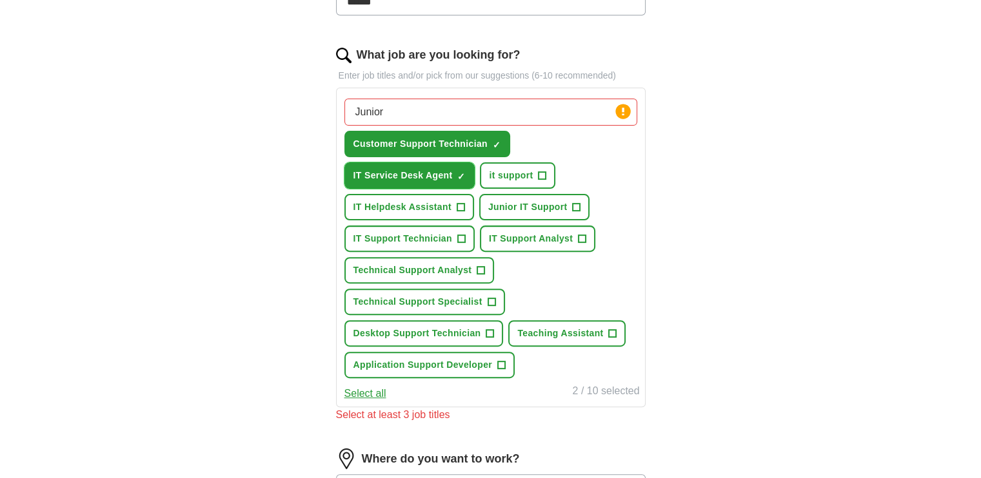
click at [440, 180] on span "IT Service Desk Agent" at bounding box center [402, 176] width 99 height 14
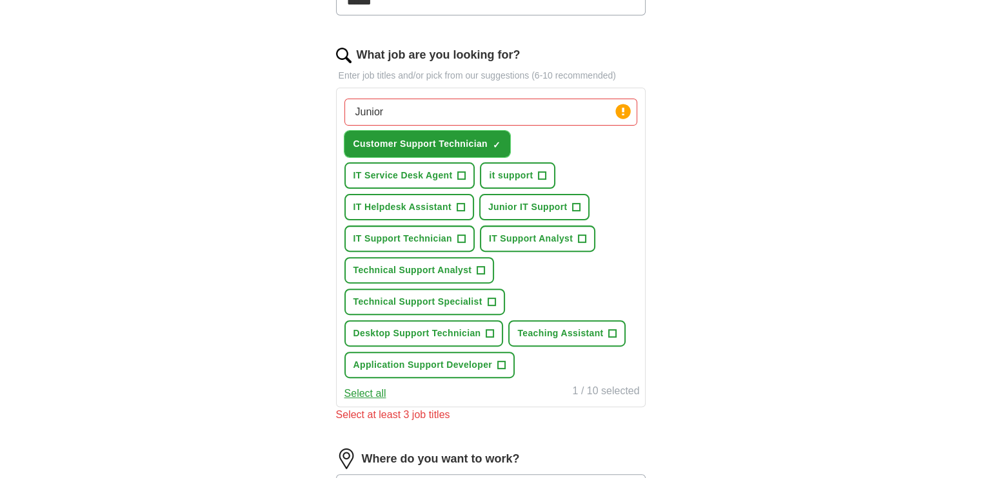
click at [485, 141] on span "Customer Support Technician" at bounding box center [420, 144] width 134 height 14
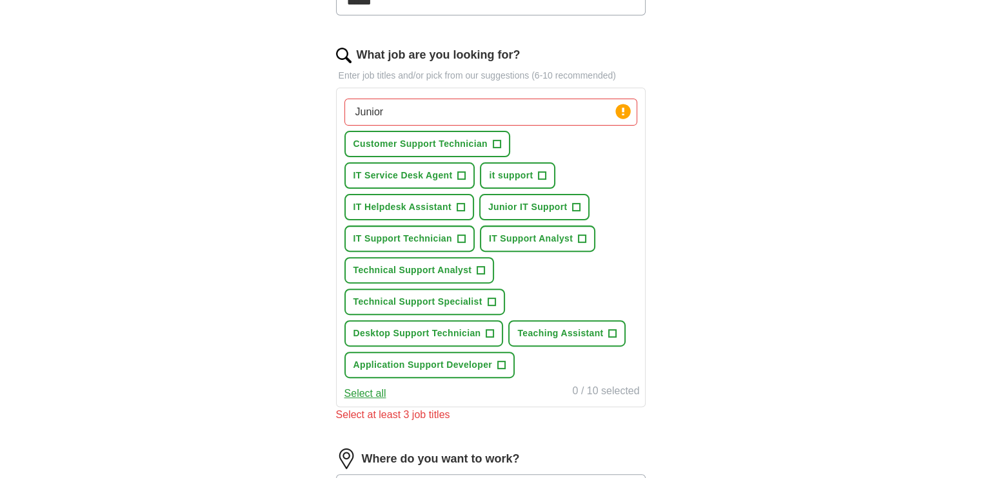
click at [489, 113] on input "Junior" at bounding box center [490, 112] width 293 height 27
drag, startPoint x: 489, startPoint y: 113, endPoint x: 179, endPoint y: 121, distance: 309.6
click at [179, 121] on div "ApplyIQ Let ApplyIQ do the hard work of searching and applying for jobs. Just t…" at bounding box center [490, 227] width 825 height 1150
paste input "IT Support Technician IT Technician Service Desk Analyst Technical Support Anal…"
type input "IT Support Technician IT Technician Service Desk Analyst Technical Support Anal…"
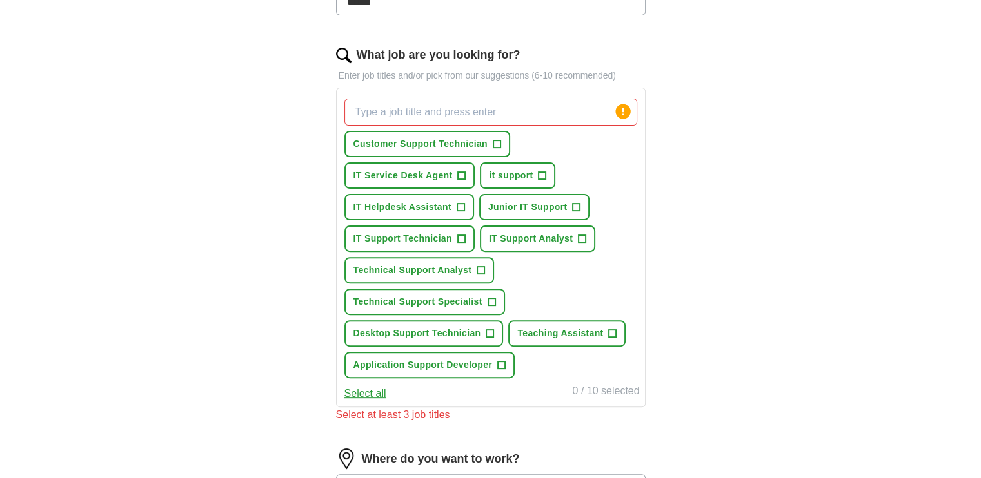
scroll to position [0, 0]
click at [457, 235] on span "+" at bounding box center [461, 239] width 8 height 10
click at [587, 226] on button "IT Support Analyst +" at bounding box center [537, 239] width 115 height 26
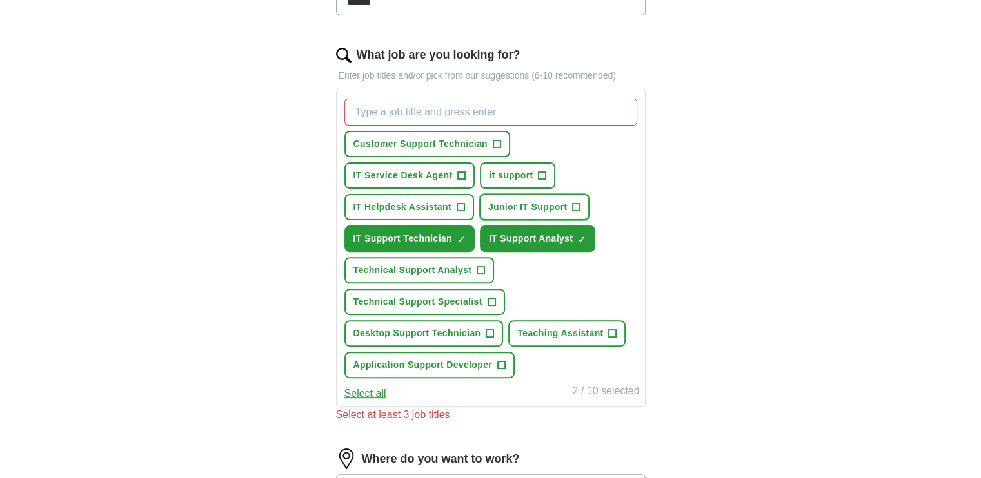
click at [565, 201] on span "Junior IT Support" at bounding box center [527, 208] width 79 height 14
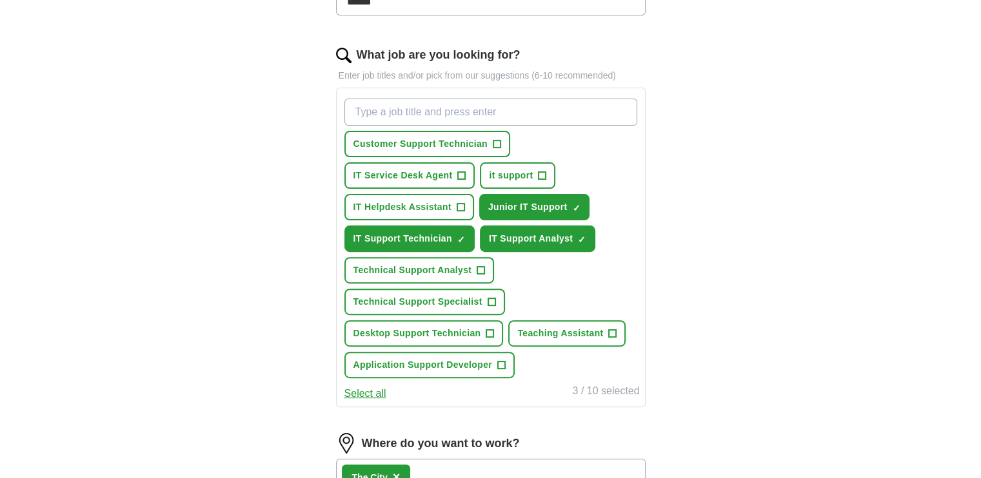
click at [431, 110] on input "What job are you looking for?" at bounding box center [490, 112] width 293 height 27
type input "Service Desk Analyst"
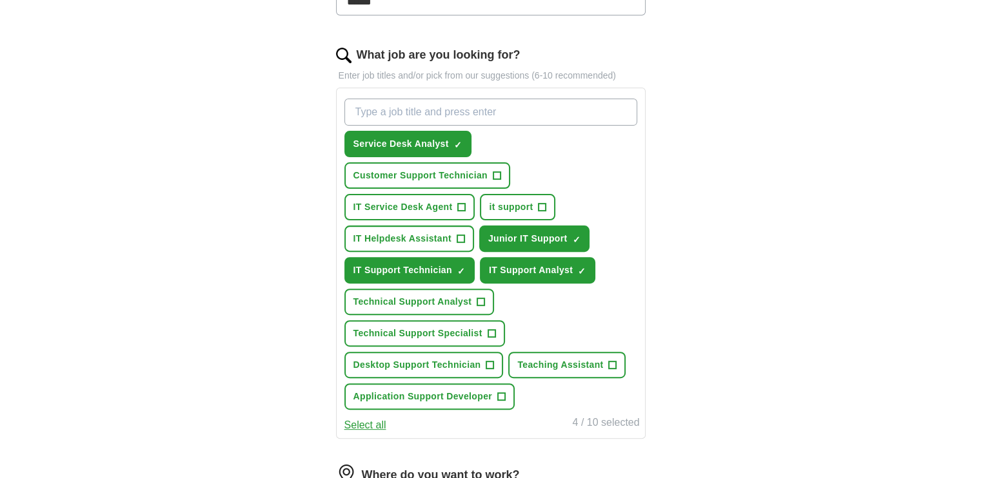
click at [548, 117] on input "What job are you looking for?" at bounding box center [490, 112] width 293 height 27
type input "IT Technician"
paste input "Technical Support Analyst"
type input "Technical Support Analyst"
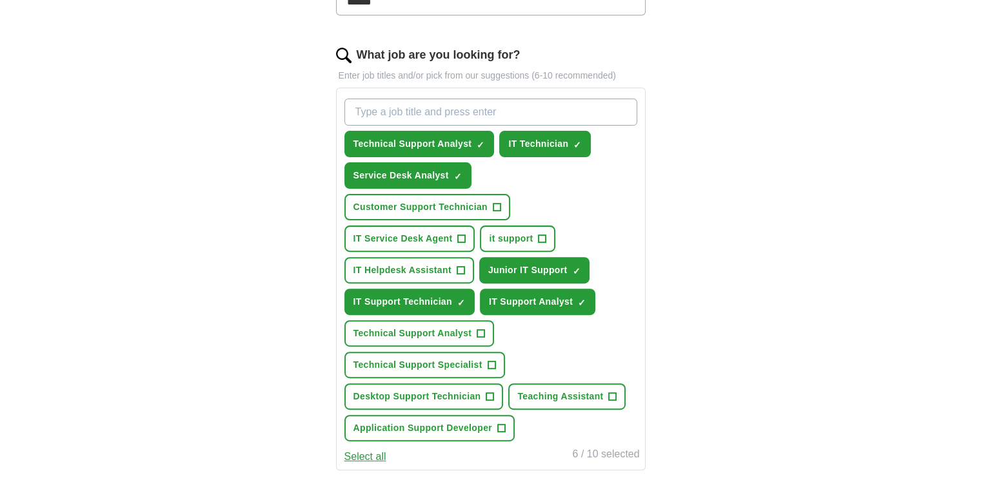
drag, startPoint x: 453, startPoint y: 328, endPoint x: 274, endPoint y: 329, distance: 179.3
click at [274, 329] on div "ApplyIQ Let ApplyIQ do the hard work of searching and applying for jobs. Just t…" at bounding box center [490, 251] width 825 height 1198
click at [454, 392] on span "Desktop Support Technician" at bounding box center [417, 397] width 128 height 14
click at [511, 109] on input "What job are you looking for?" at bounding box center [490, 112] width 293 height 27
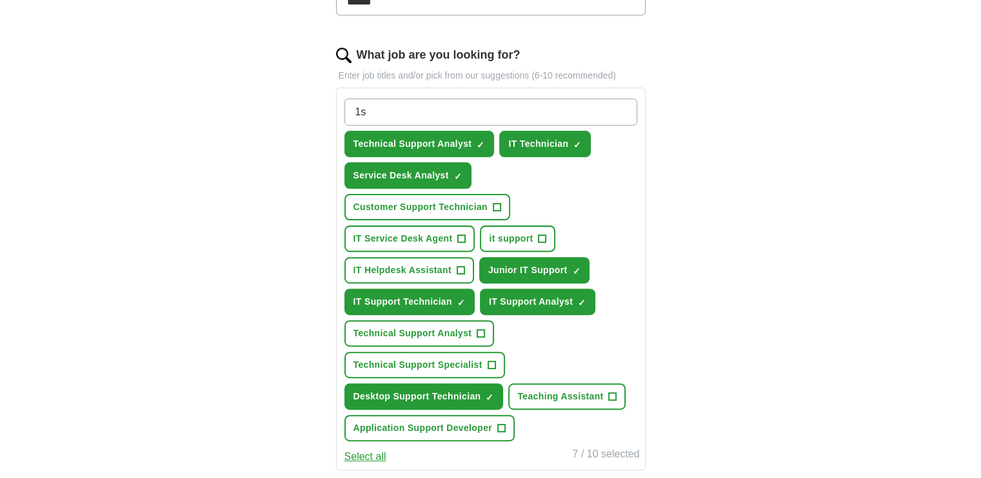
type input "1"
paste input "1st Line Support Technician"
type input "1st Line Support Technician"
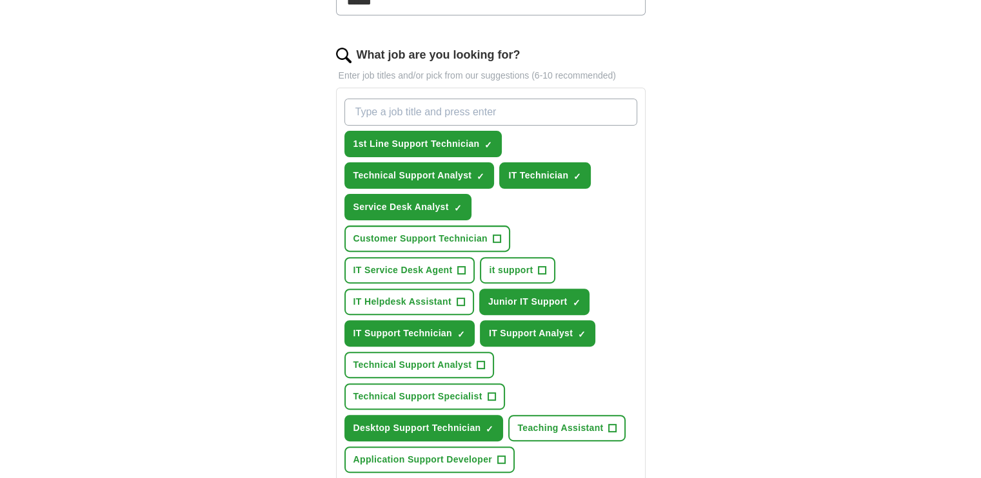
paste input "Junior IT Support Assistant"
type input "Junior IT Support Assistant"
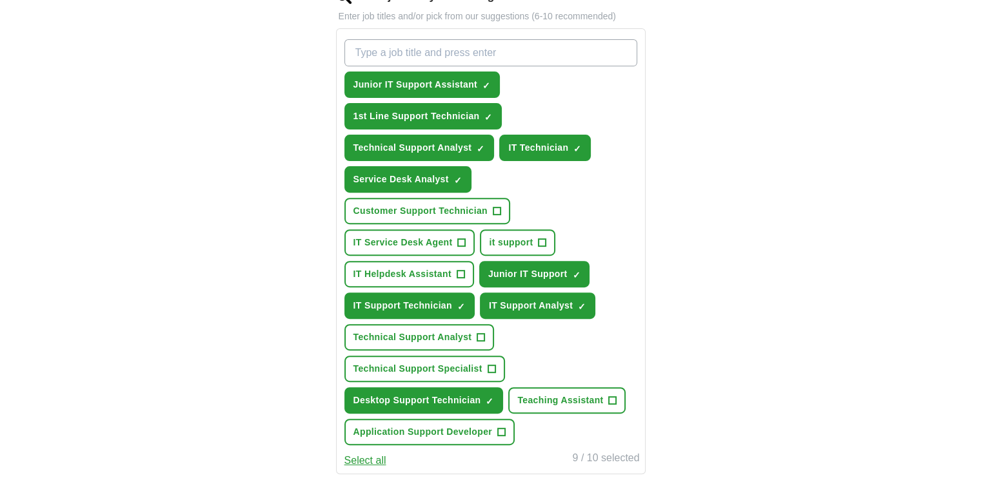
scroll to position [451, 0]
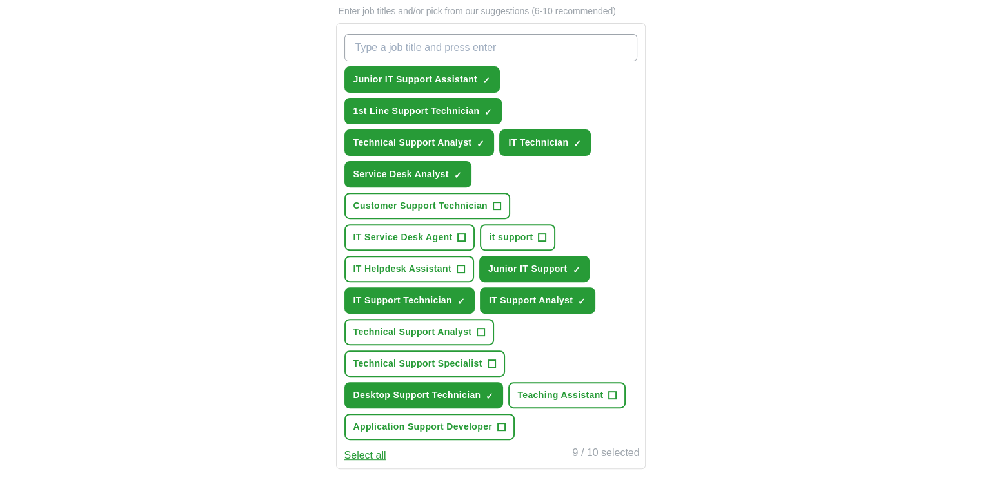
paste input "Helpdesk Support Technician"
type input "Helpdesk Support Technician"
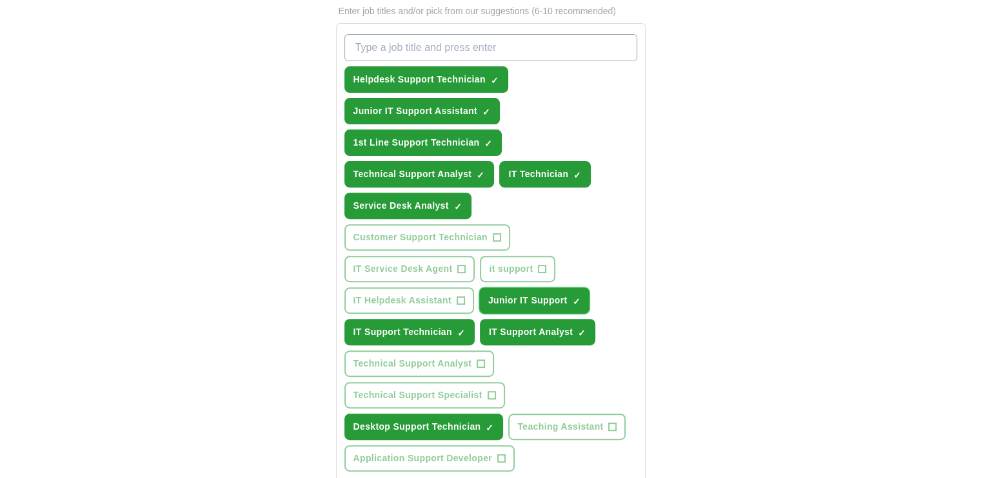
click at [0, 0] on span "×" at bounding box center [0, 0] width 0 height 0
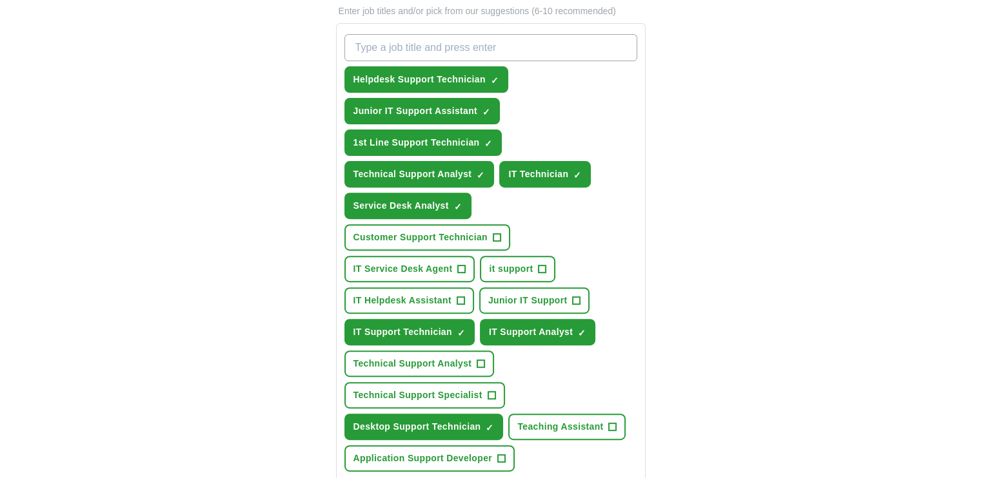
click at [494, 46] on input "What job are you looking for?" at bounding box center [490, 47] width 293 height 27
paste input "End User Support Technician"
type input "End User Support Technician"
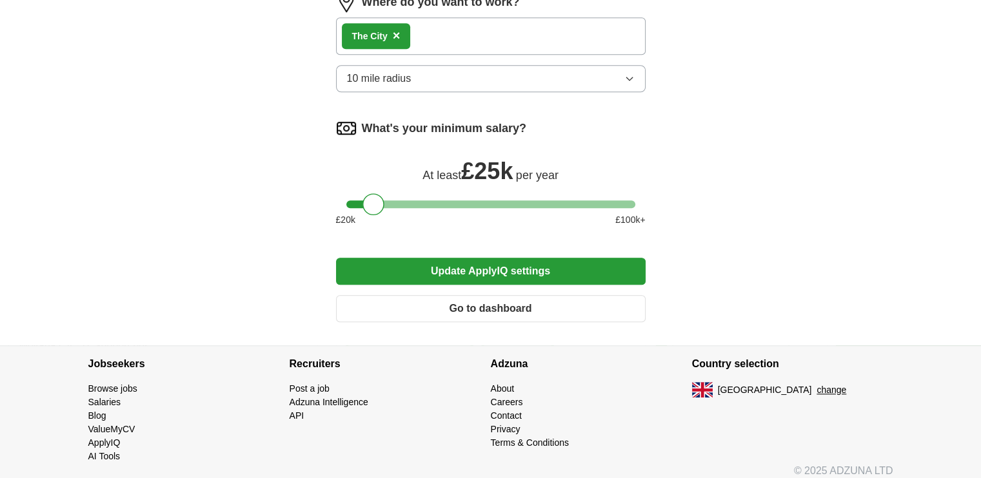
scroll to position [1019, 0]
click at [549, 265] on button "Update ApplyIQ settings" at bounding box center [491, 270] width 310 height 27
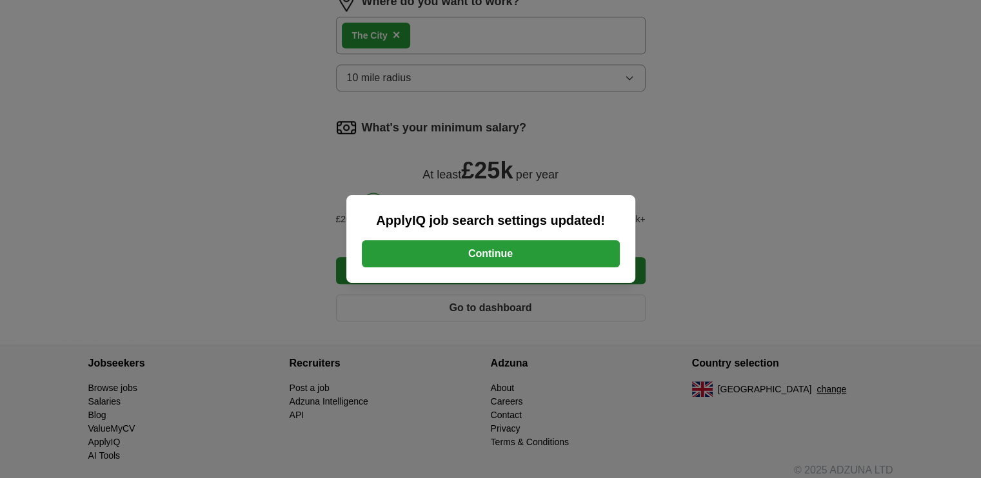
click at [551, 260] on button "Continue" at bounding box center [491, 254] width 258 height 27
